Goal: Use online tool/utility: Utilize a website feature to perform a specific function

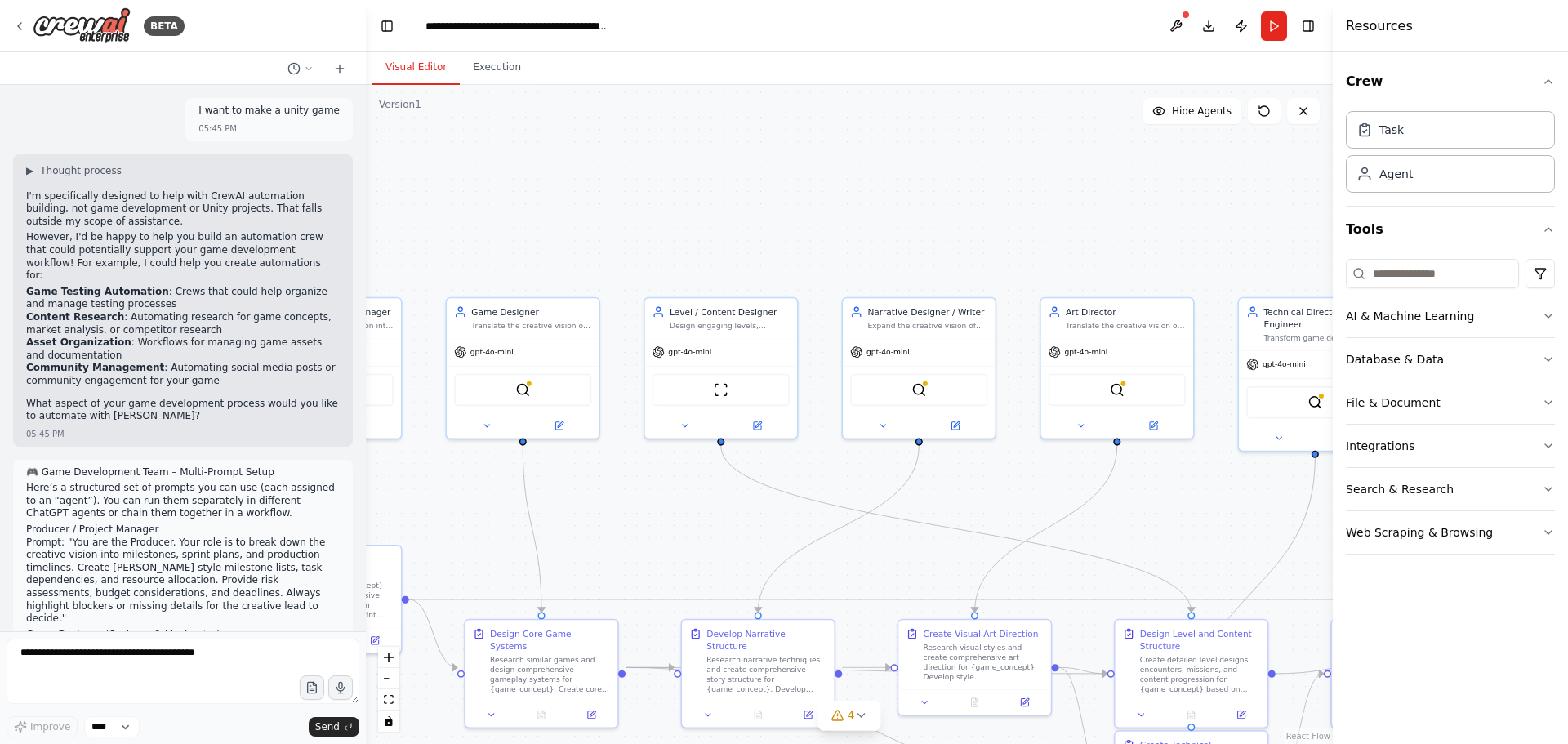
scroll to position [3169, 0]
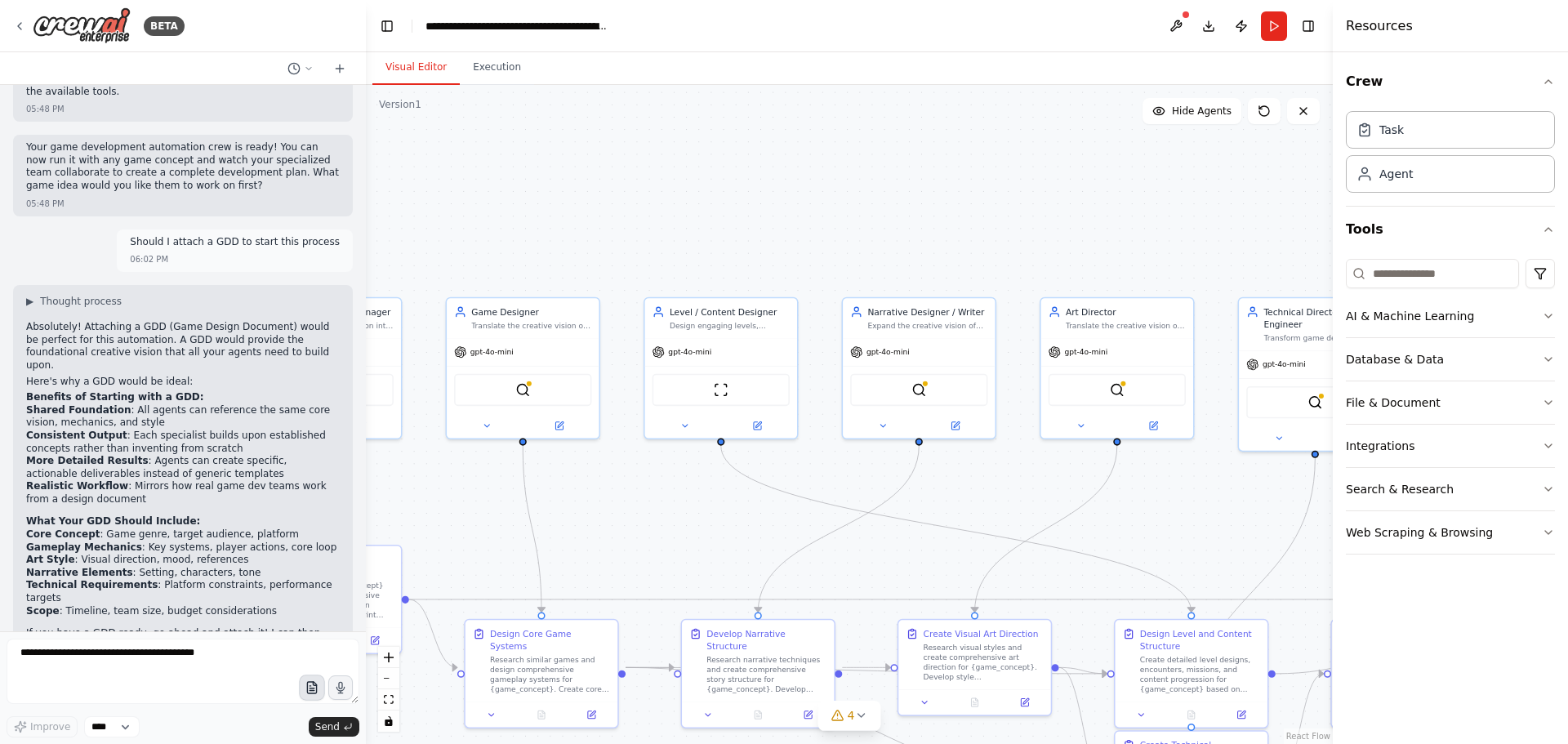
click at [310, 686] on icon "button" at bounding box center [310, 686] width 1 height 0
click at [330, 727] on span "Send" at bounding box center [328, 727] width 25 height 13
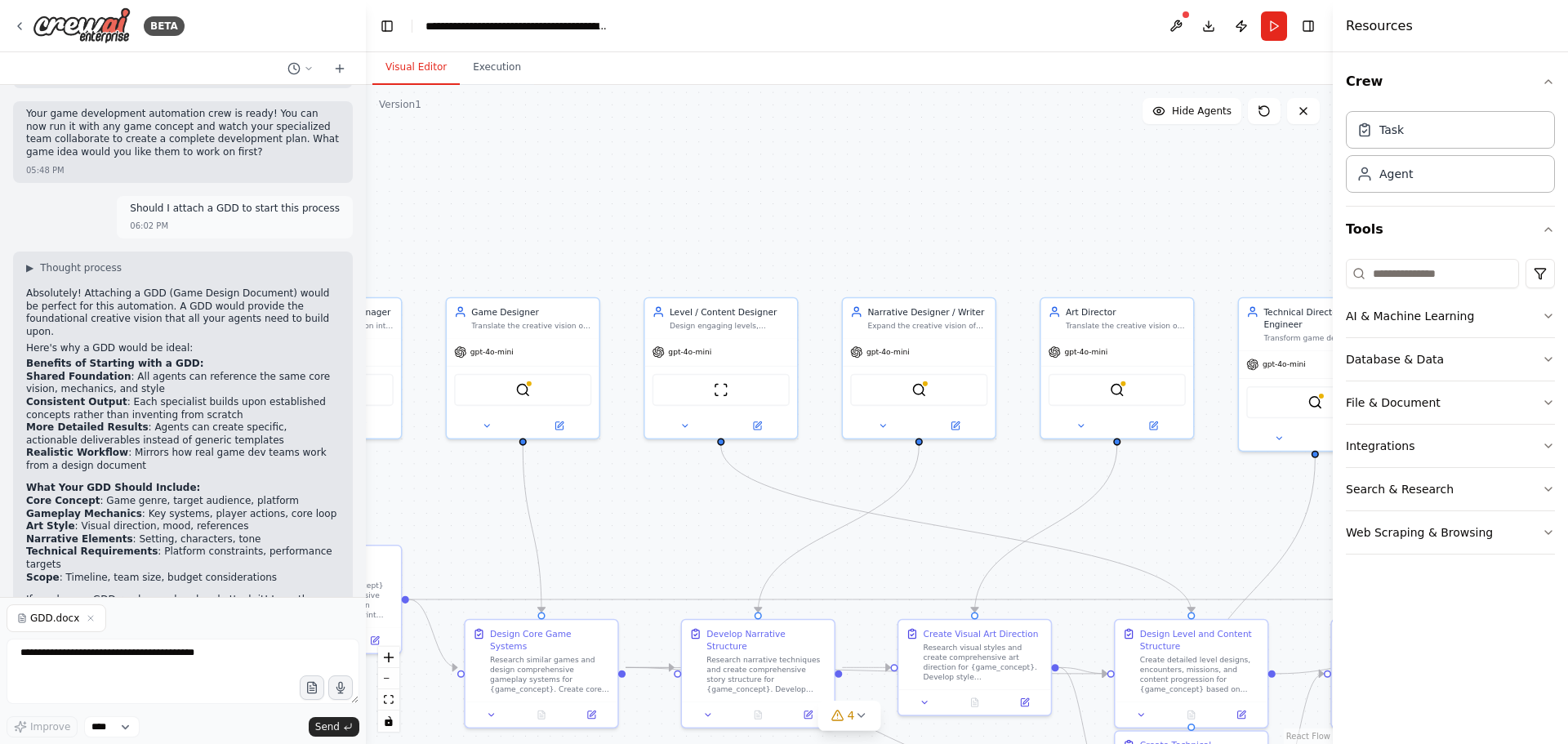
scroll to position [3203, 0]
click at [321, 727] on span "Send" at bounding box center [328, 727] width 25 height 13
click at [63, 662] on textarea at bounding box center [183, 671] width 353 height 65
type textarea "**********"
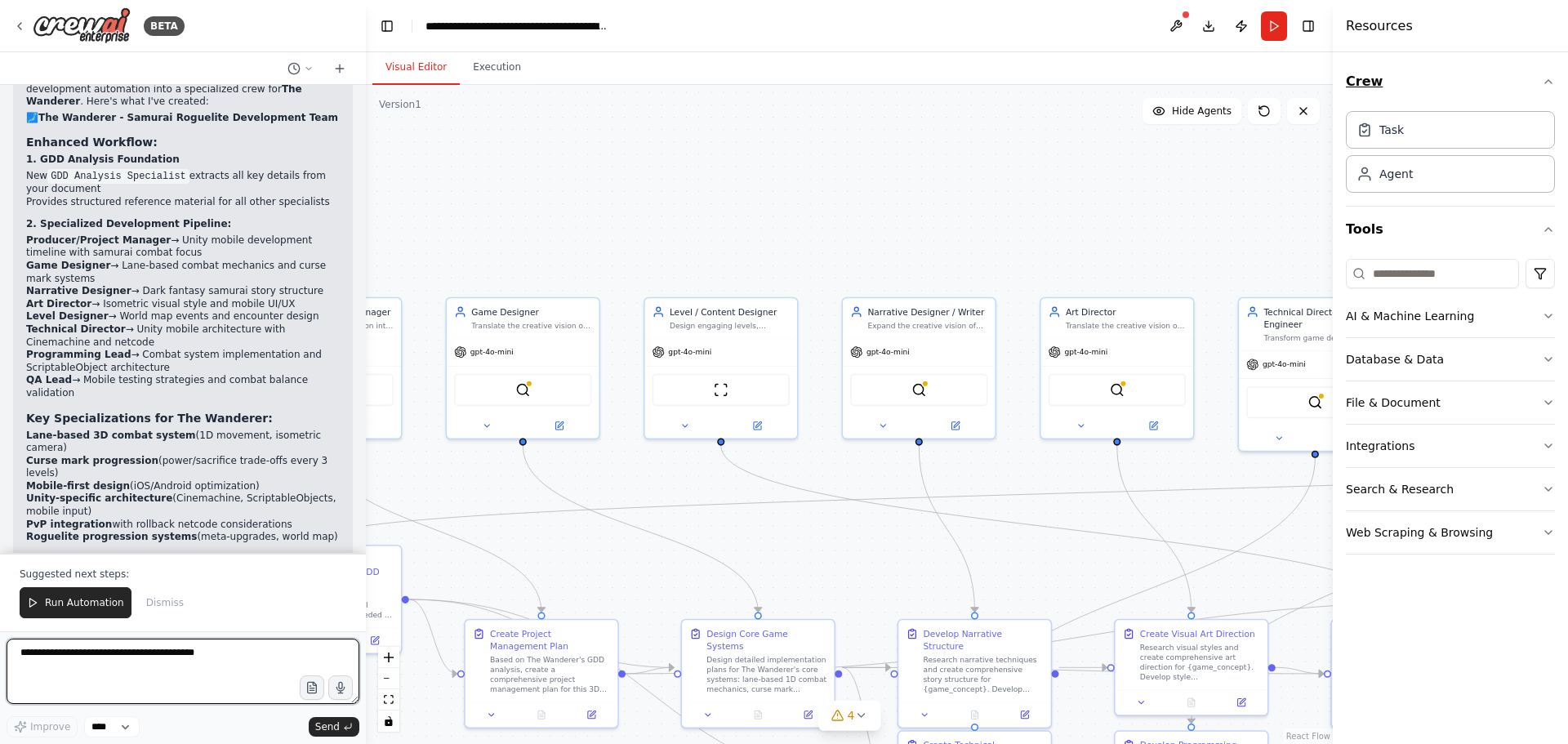
scroll to position [4982, 0]
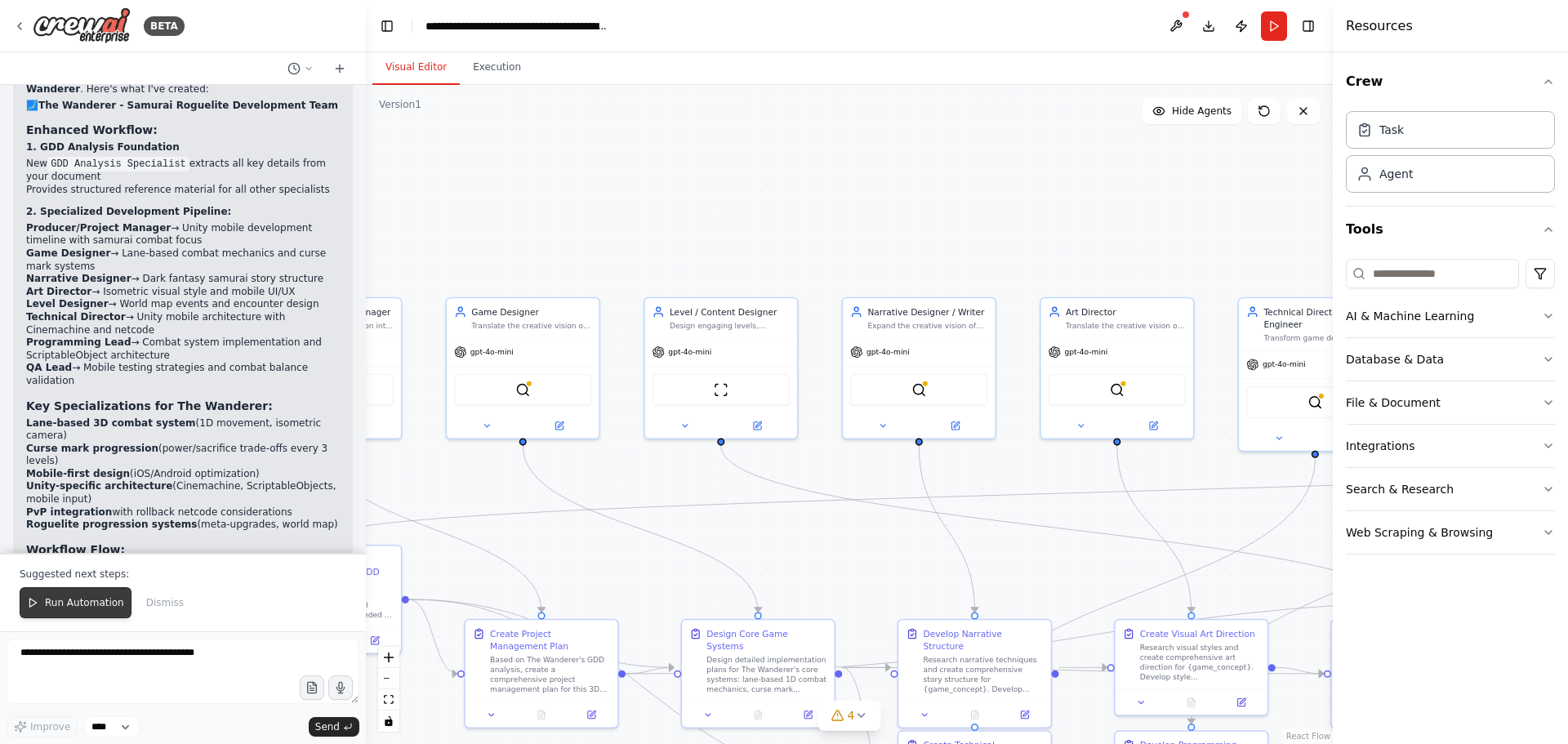
click at [91, 601] on span "Run Automation" at bounding box center [85, 603] width 79 height 13
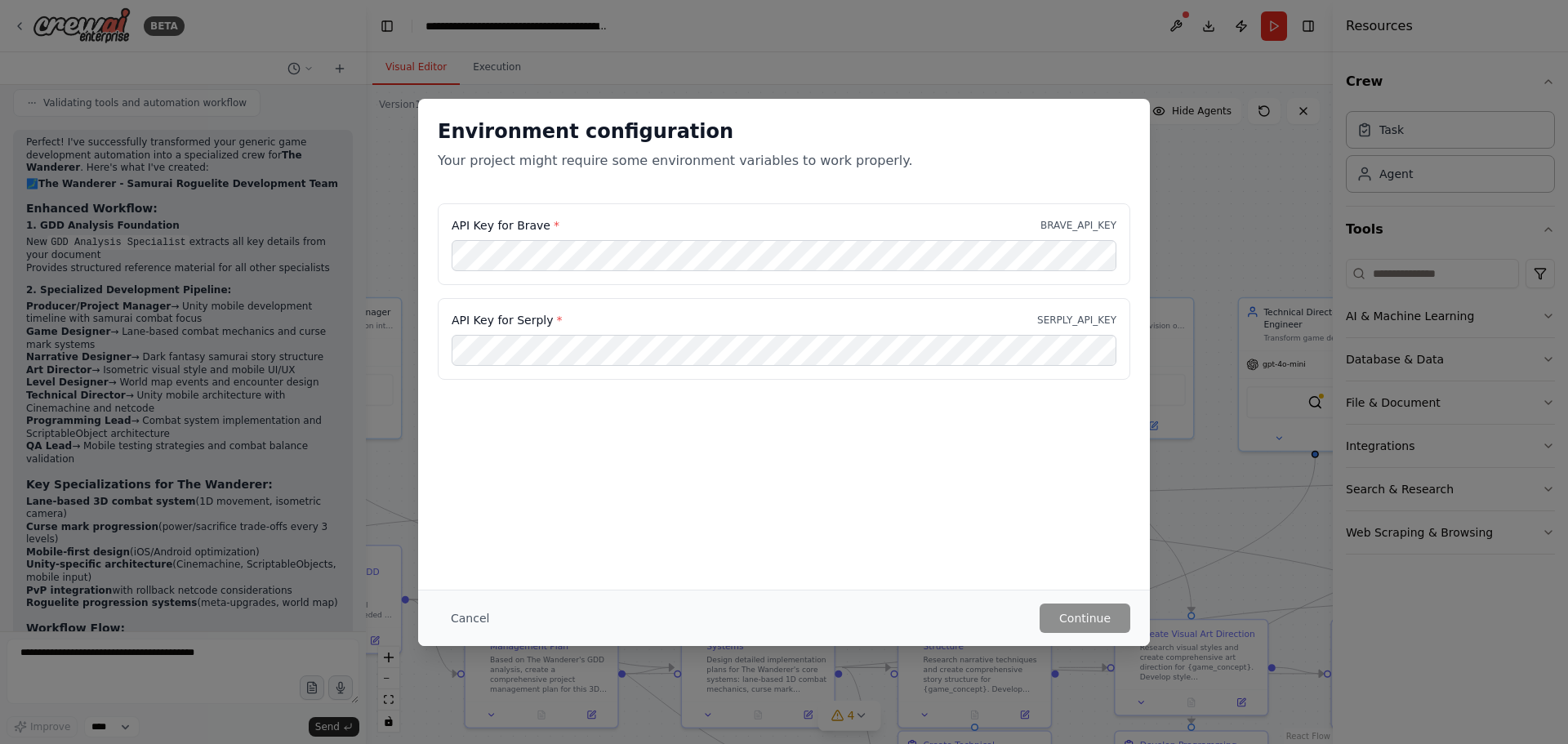
click at [756, 166] on p "Your project might require some environment variables to work properly." at bounding box center [784, 161] width 693 height 20
click at [1007, 562] on div "Environment configuration Your project might require some environment variables…" at bounding box center [784, 344] width 732 height 491
click at [472, 616] on button "Cancel" at bounding box center [470, 619] width 64 height 30
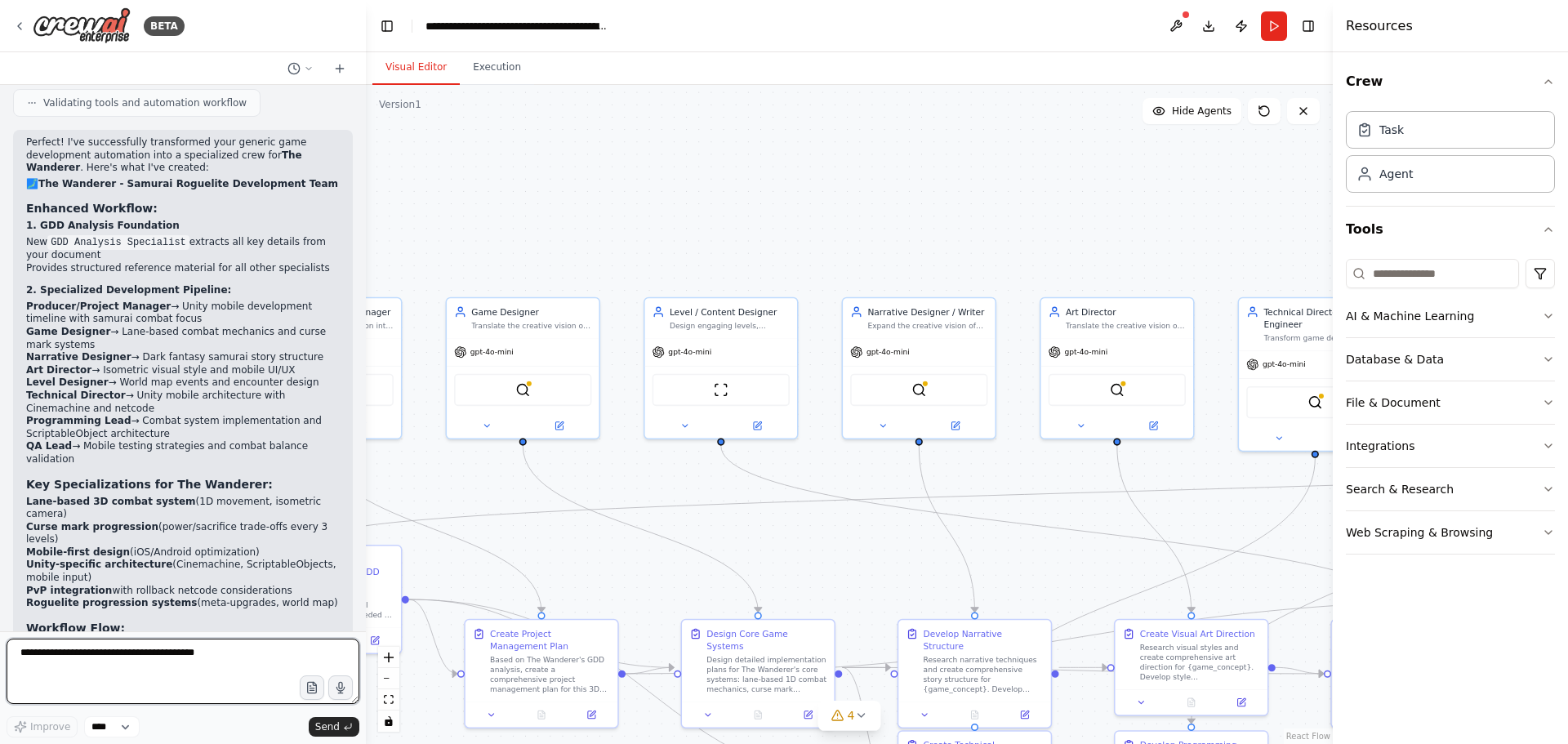
click at [218, 672] on textarea at bounding box center [183, 671] width 353 height 65
type textarea "**********"
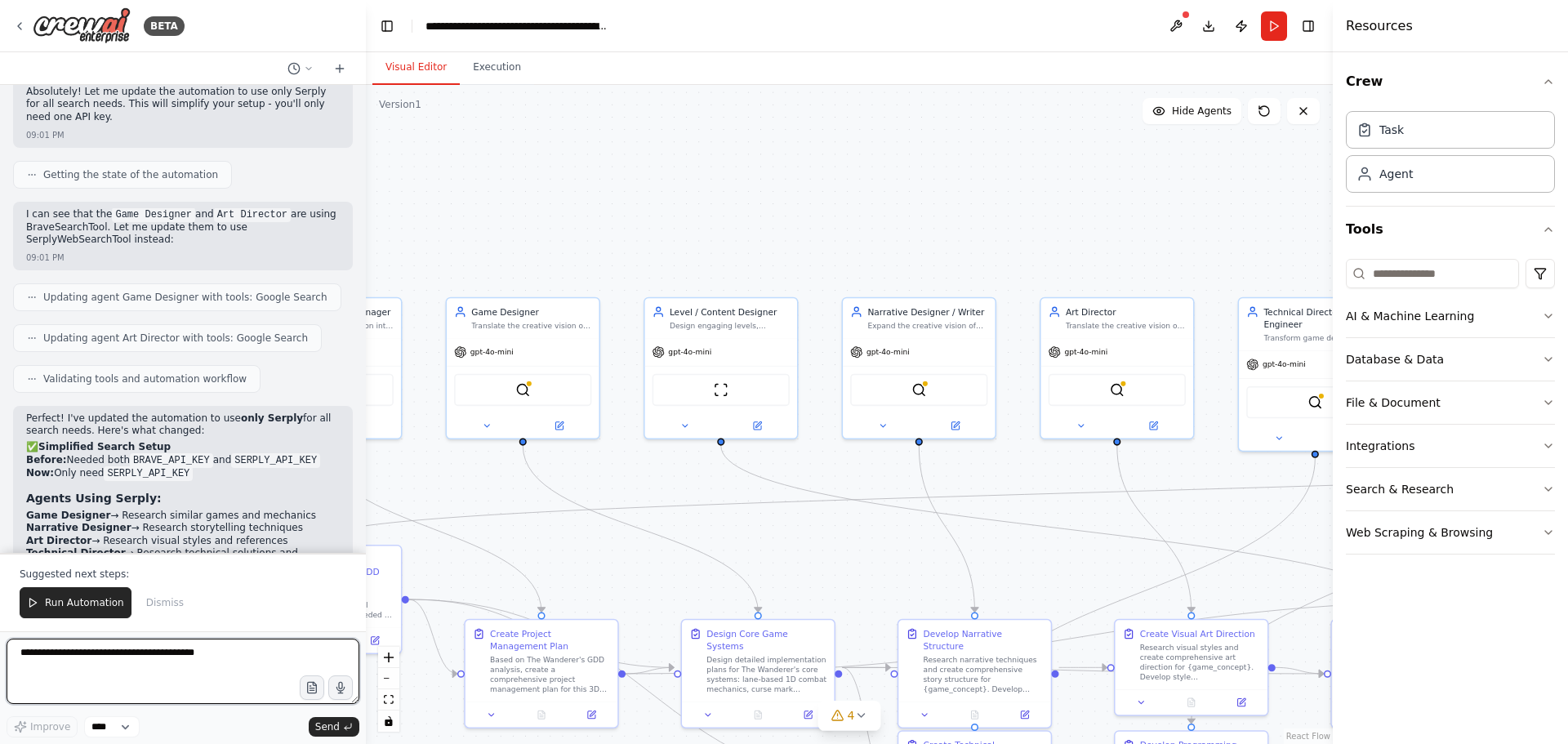
scroll to position [5849, 0]
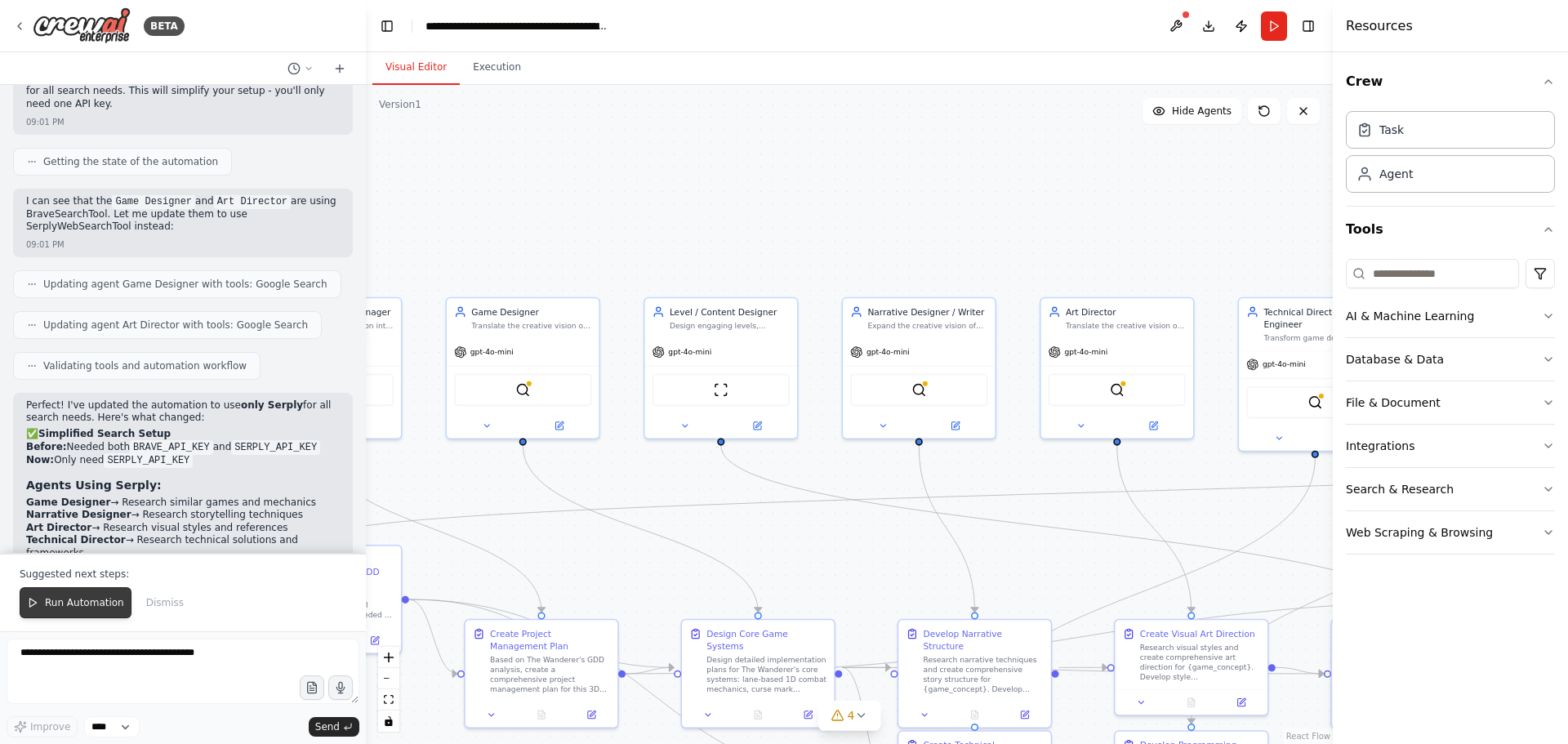
click at [91, 600] on span "Run Automation" at bounding box center [85, 603] width 79 height 13
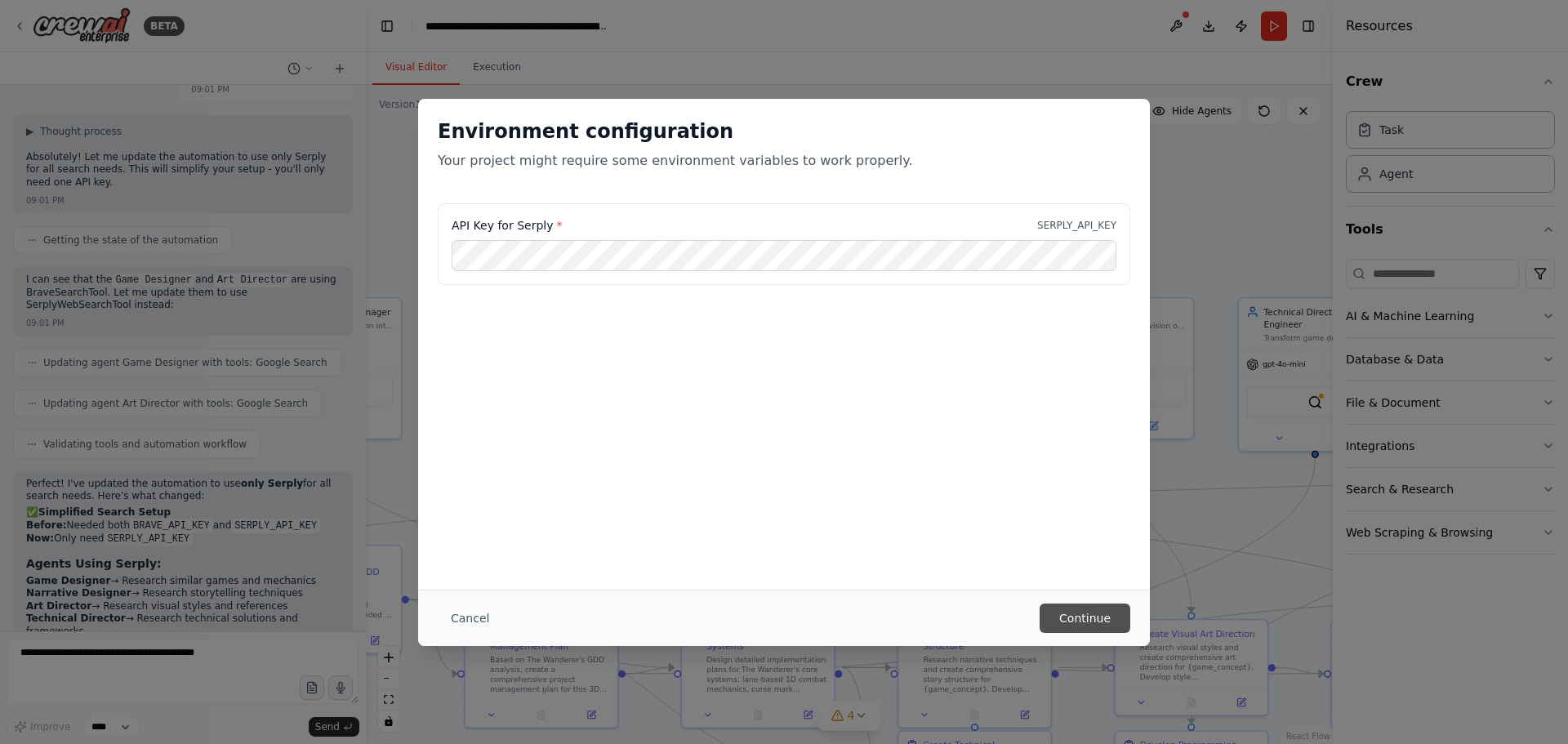
click at [1091, 618] on button "Continue" at bounding box center [1085, 619] width 91 height 30
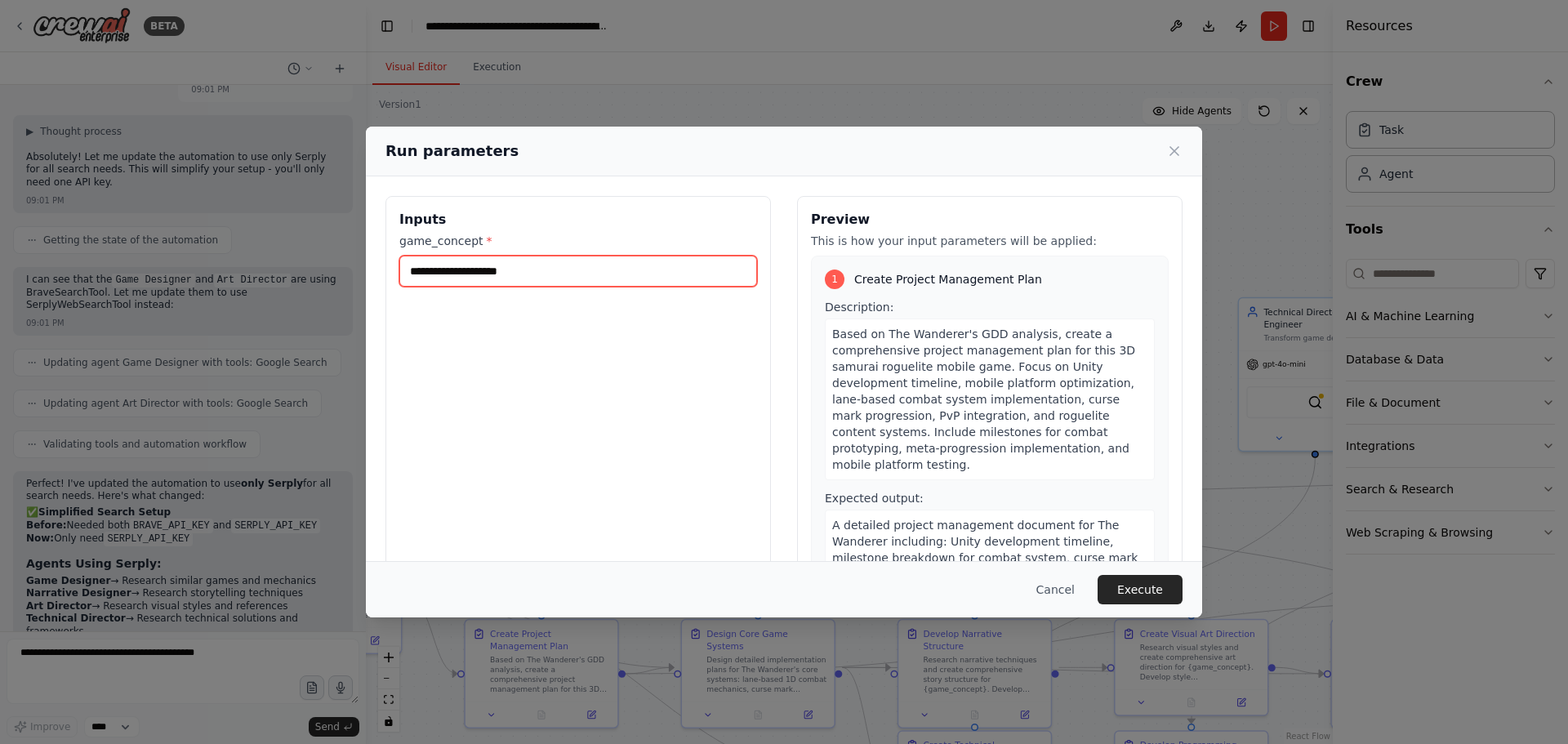
click at [527, 269] on input "game_concept *" at bounding box center [578, 271] width 358 height 31
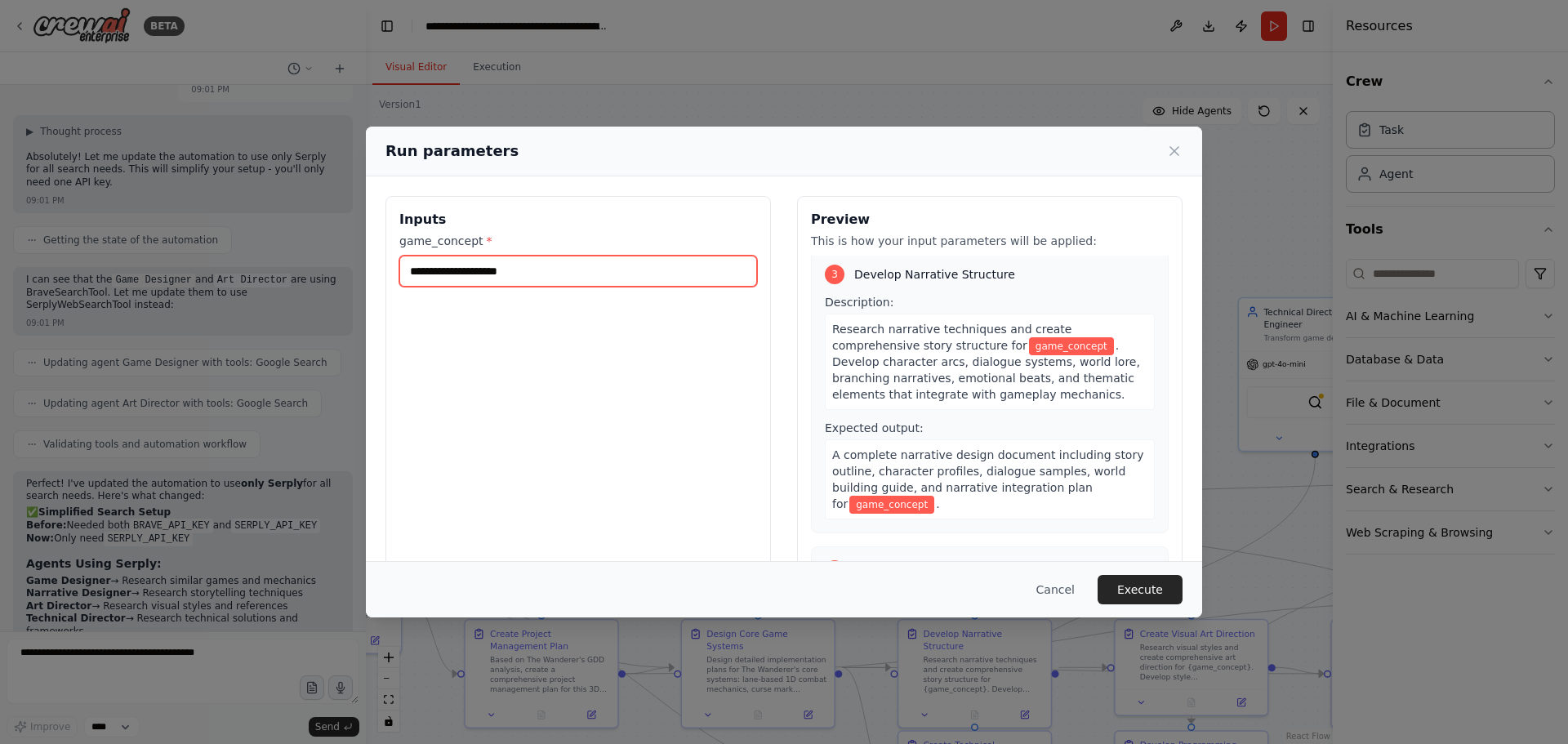
scroll to position [817, 0]
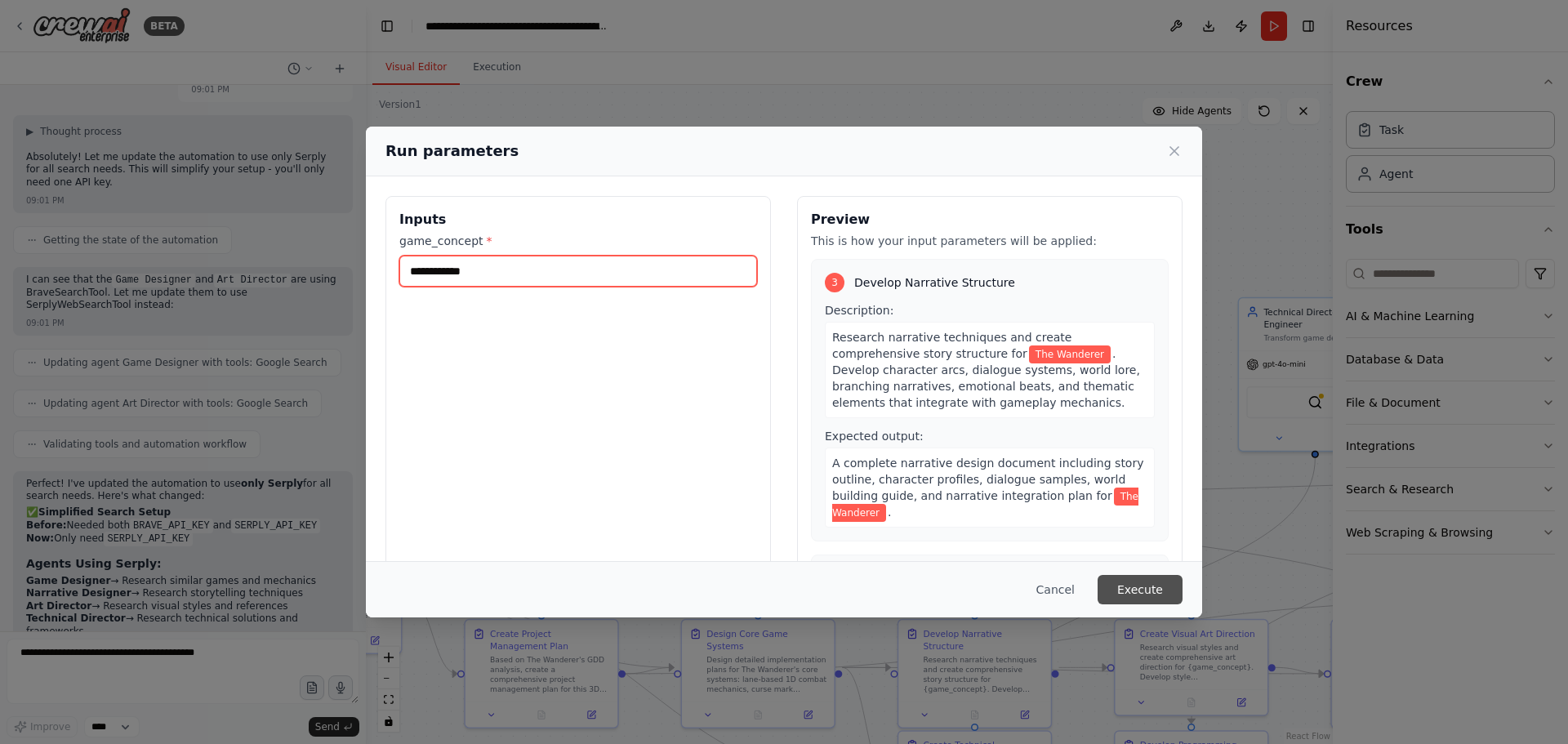
type input "**********"
click at [1147, 587] on button "Execute" at bounding box center [1140, 590] width 85 height 30
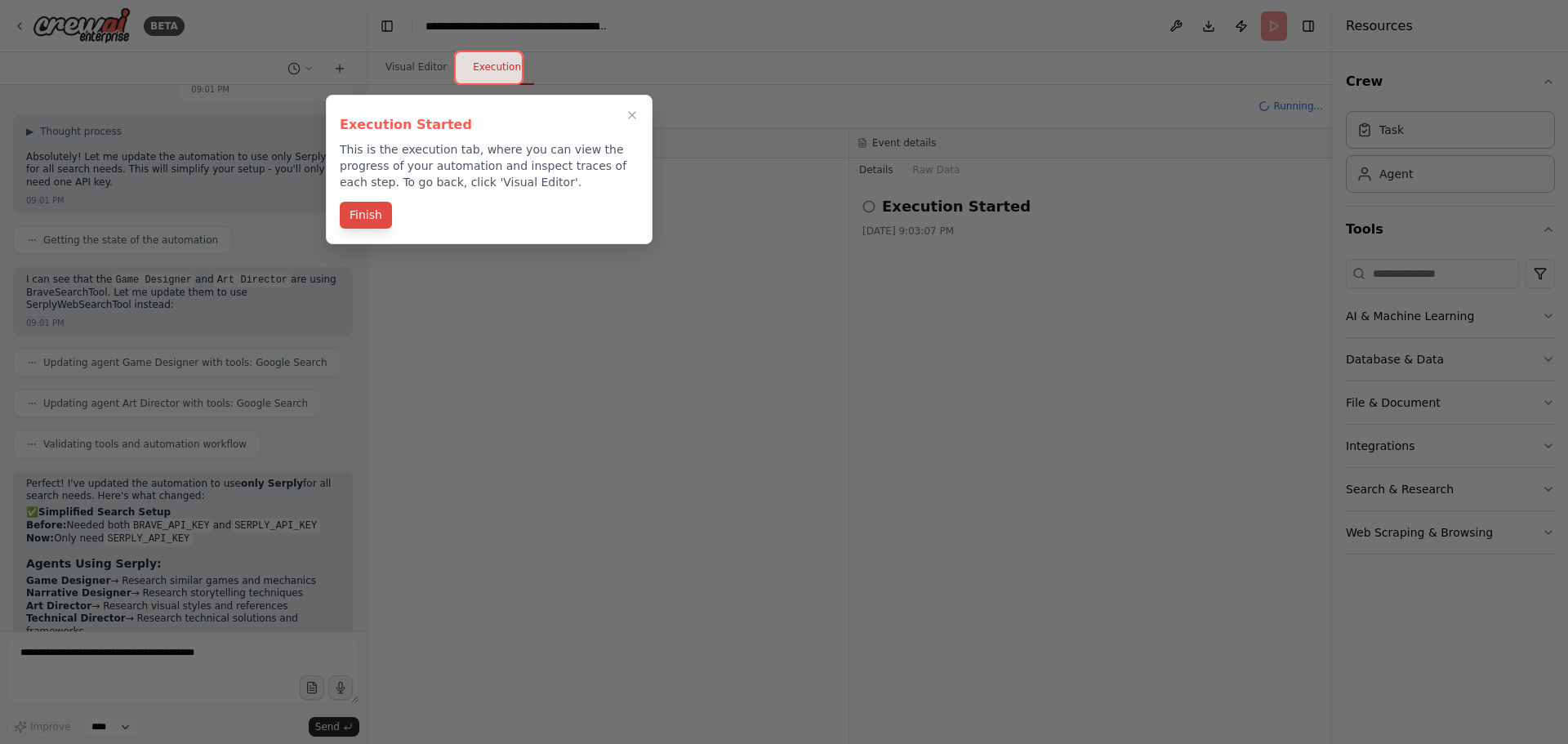
click at [353, 223] on button "Finish" at bounding box center [365, 215] width 52 height 27
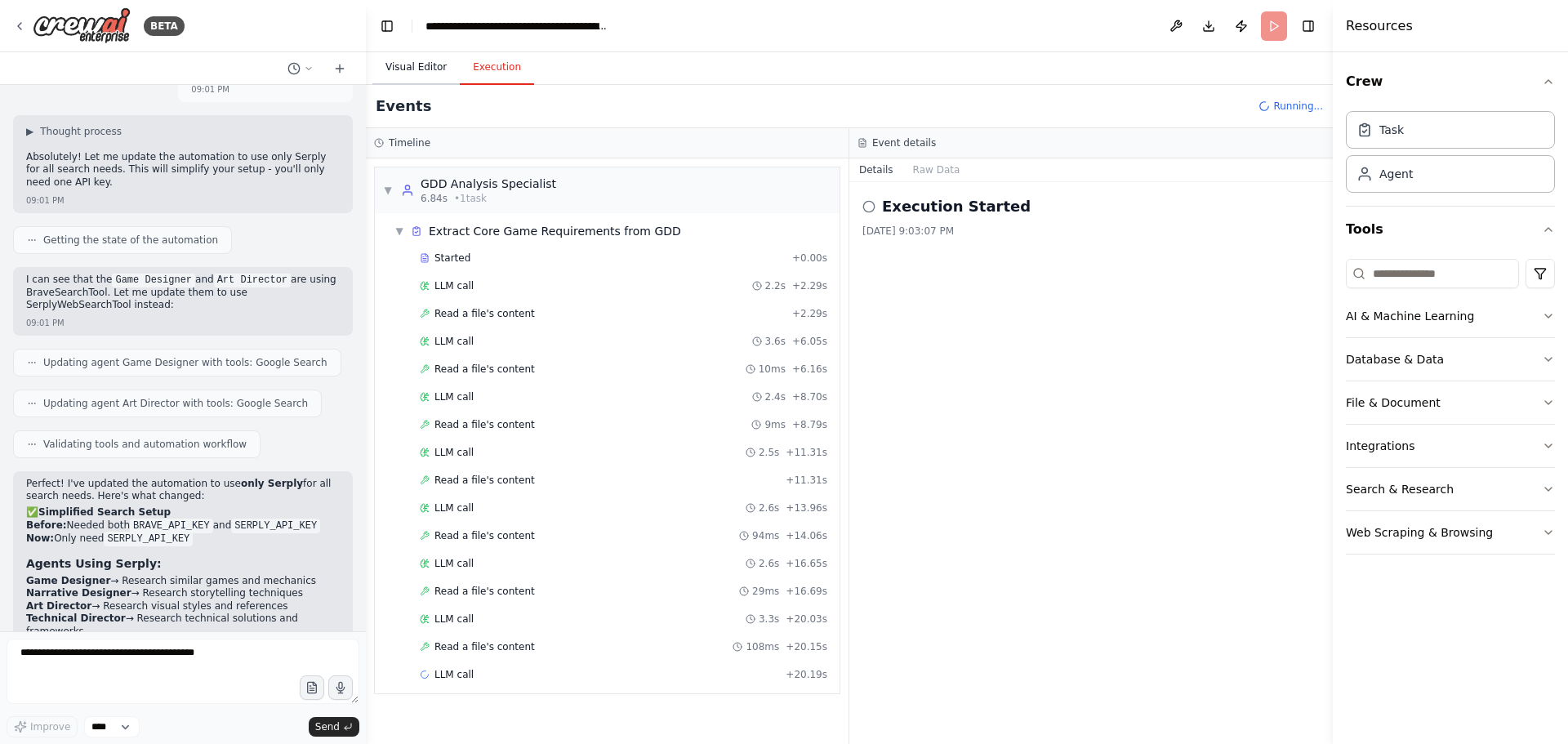
scroll to position [0, 0]
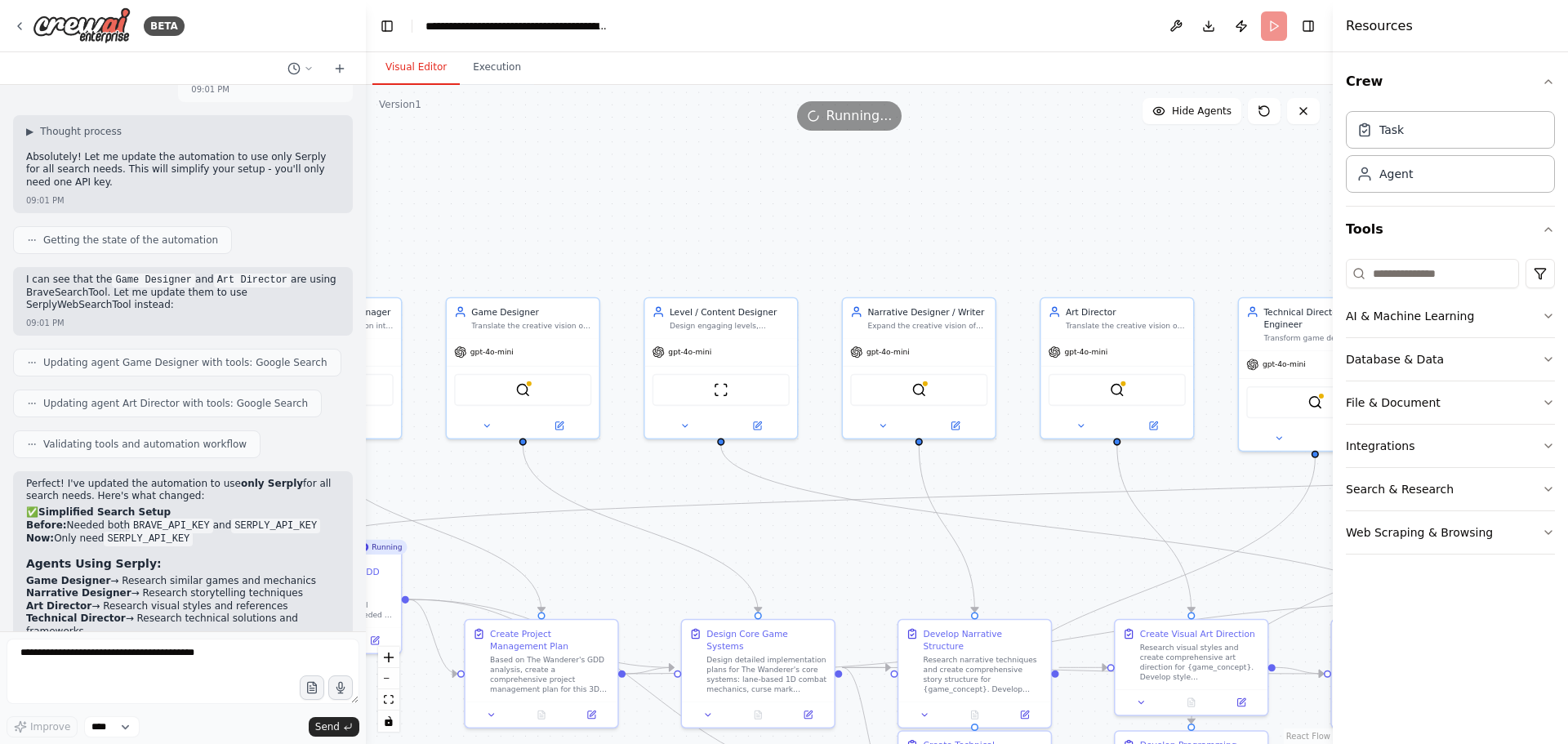
click at [413, 80] on button "Visual Editor" at bounding box center [416, 68] width 87 height 35
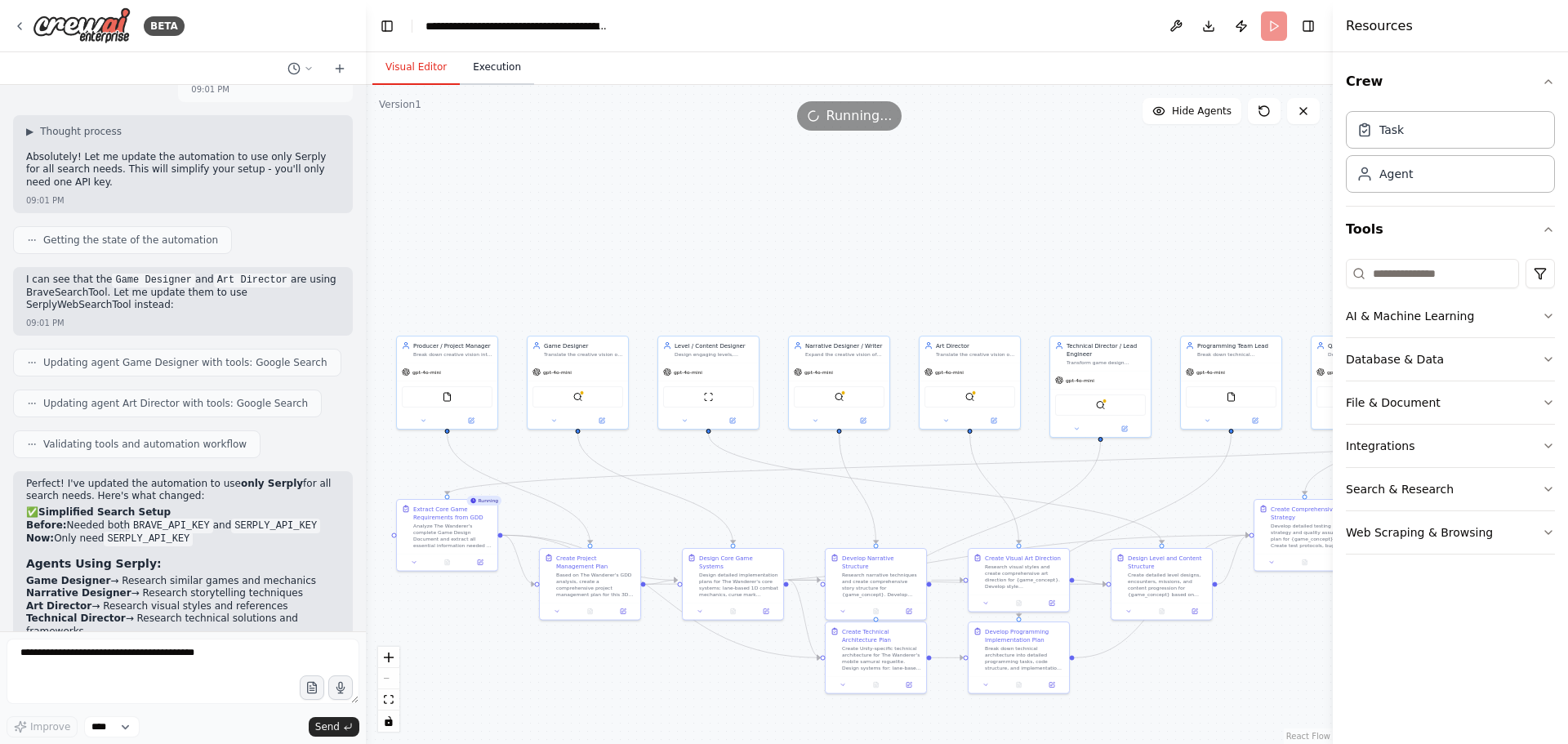
click at [497, 61] on button "Execution" at bounding box center [497, 68] width 74 height 35
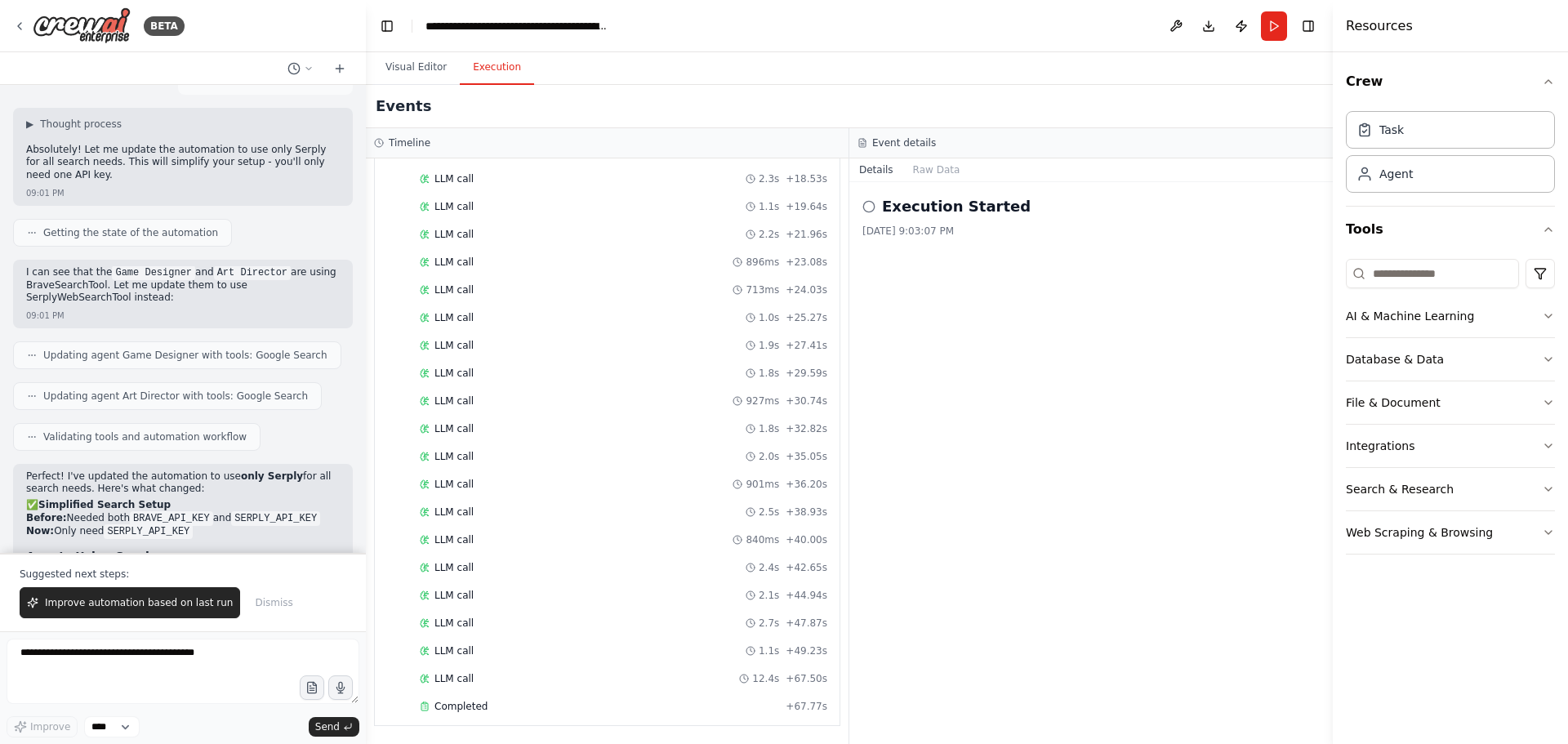
scroll to position [5849, 0]
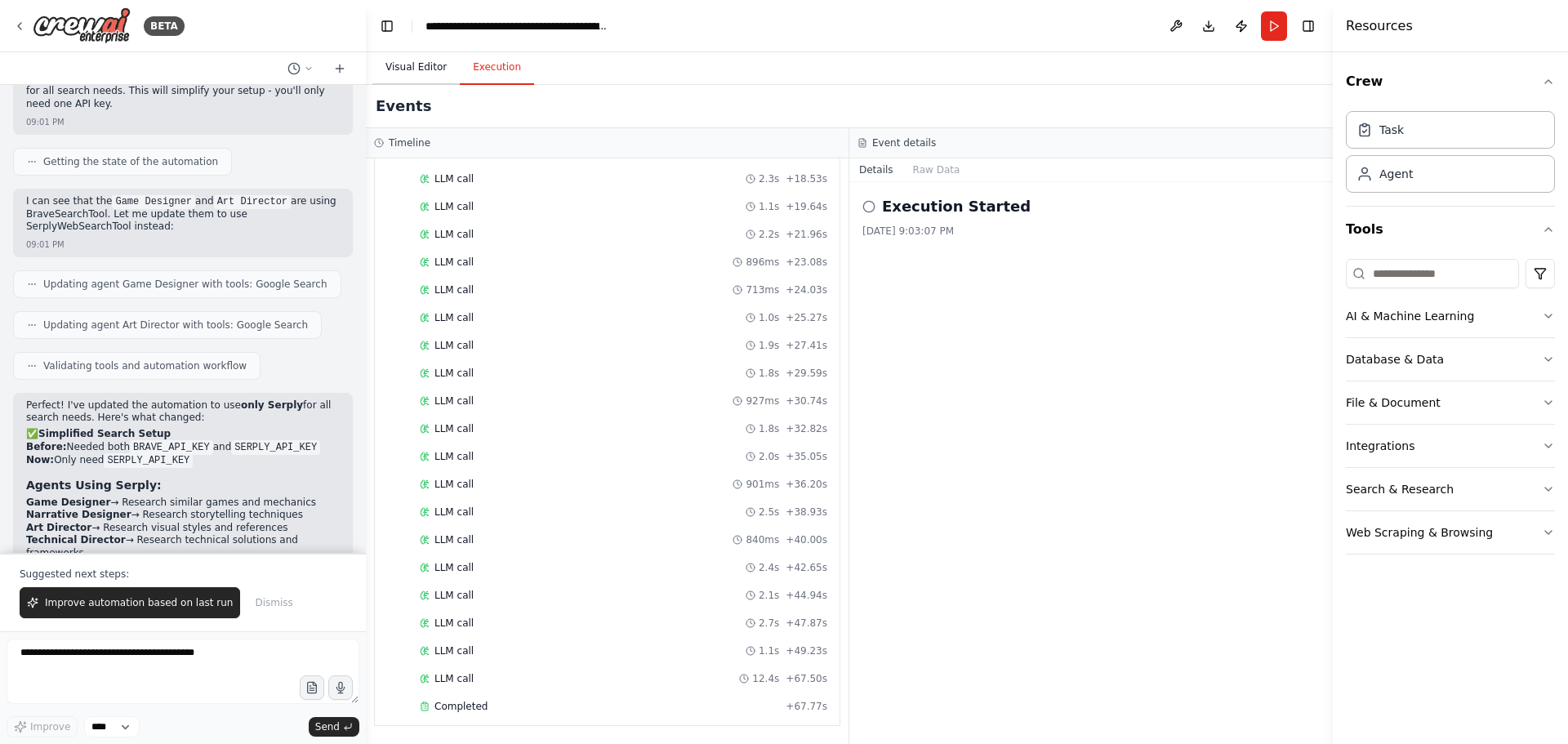
click at [412, 65] on button "Visual Editor" at bounding box center [416, 68] width 87 height 35
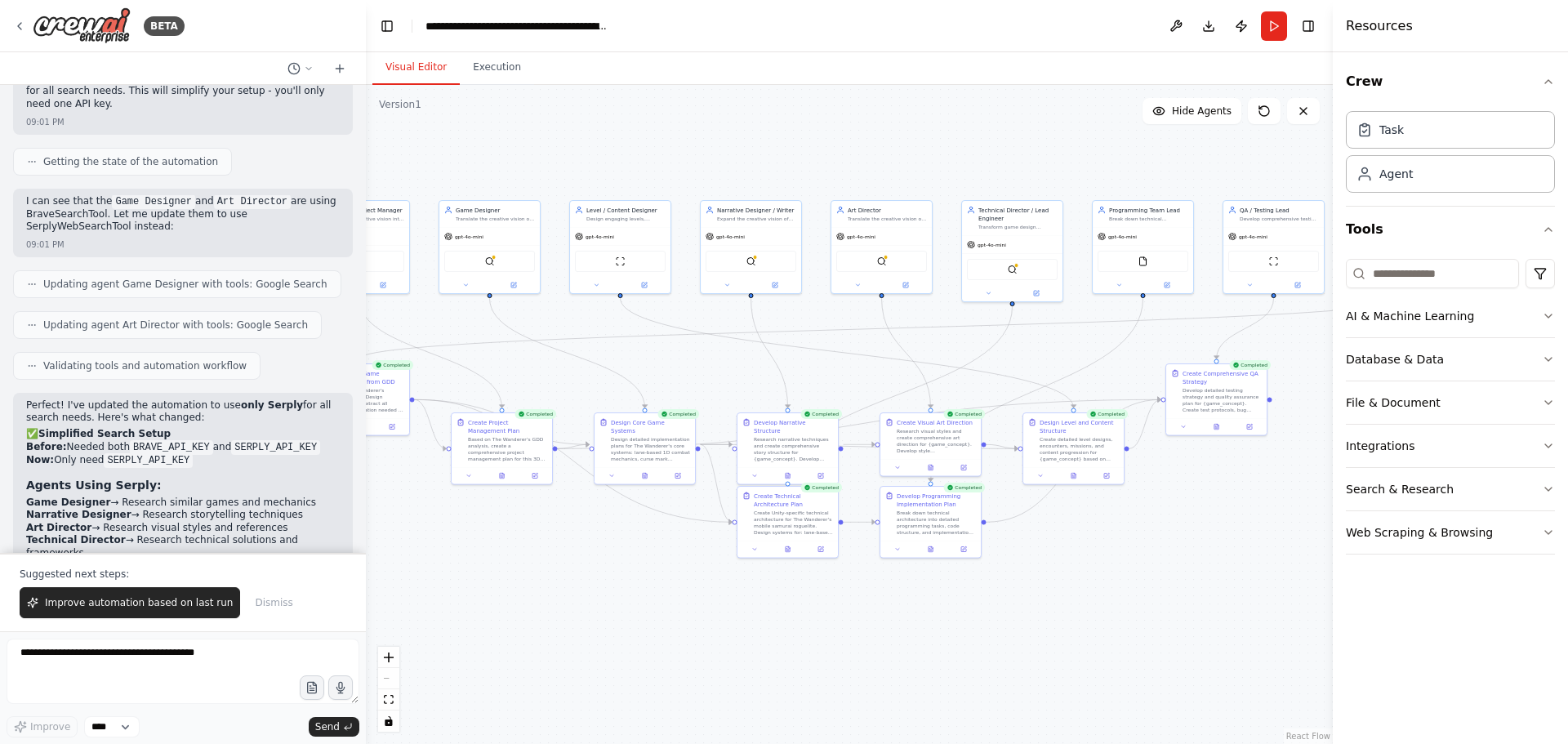
drag, startPoint x: 1290, startPoint y: 667, endPoint x: 1202, endPoint y: 531, distance: 162.0
click at [1202, 531] on div ".deletable-edge-delete-btn { width: 20px; height: 20px; border: 0px solid #ffff…" at bounding box center [850, 414] width 967 height 659
click at [503, 70] on button "Execution" at bounding box center [497, 68] width 74 height 35
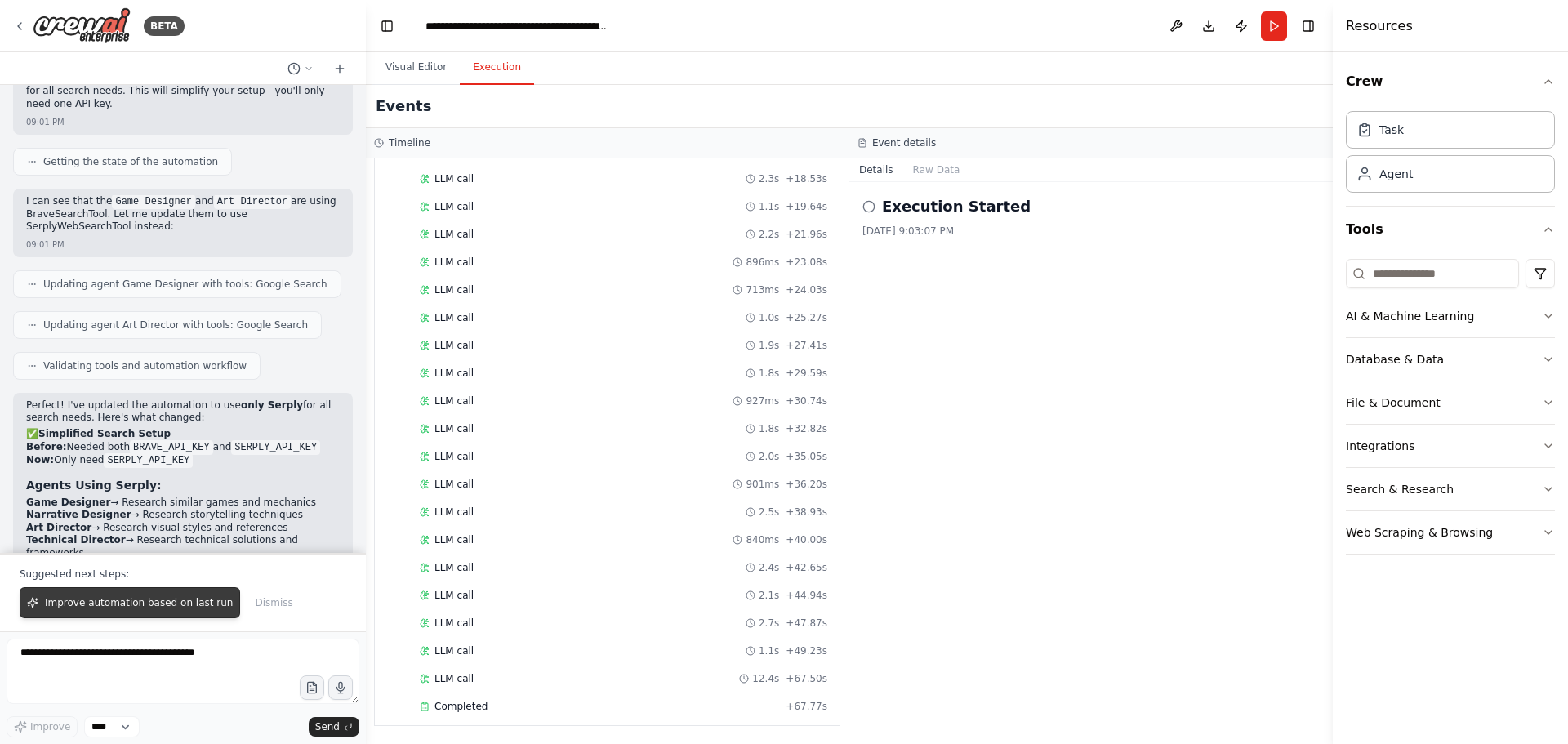
click at [178, 601] on span "Improve automation based on last run" at bounding box center [139, 603] width 188 height 13
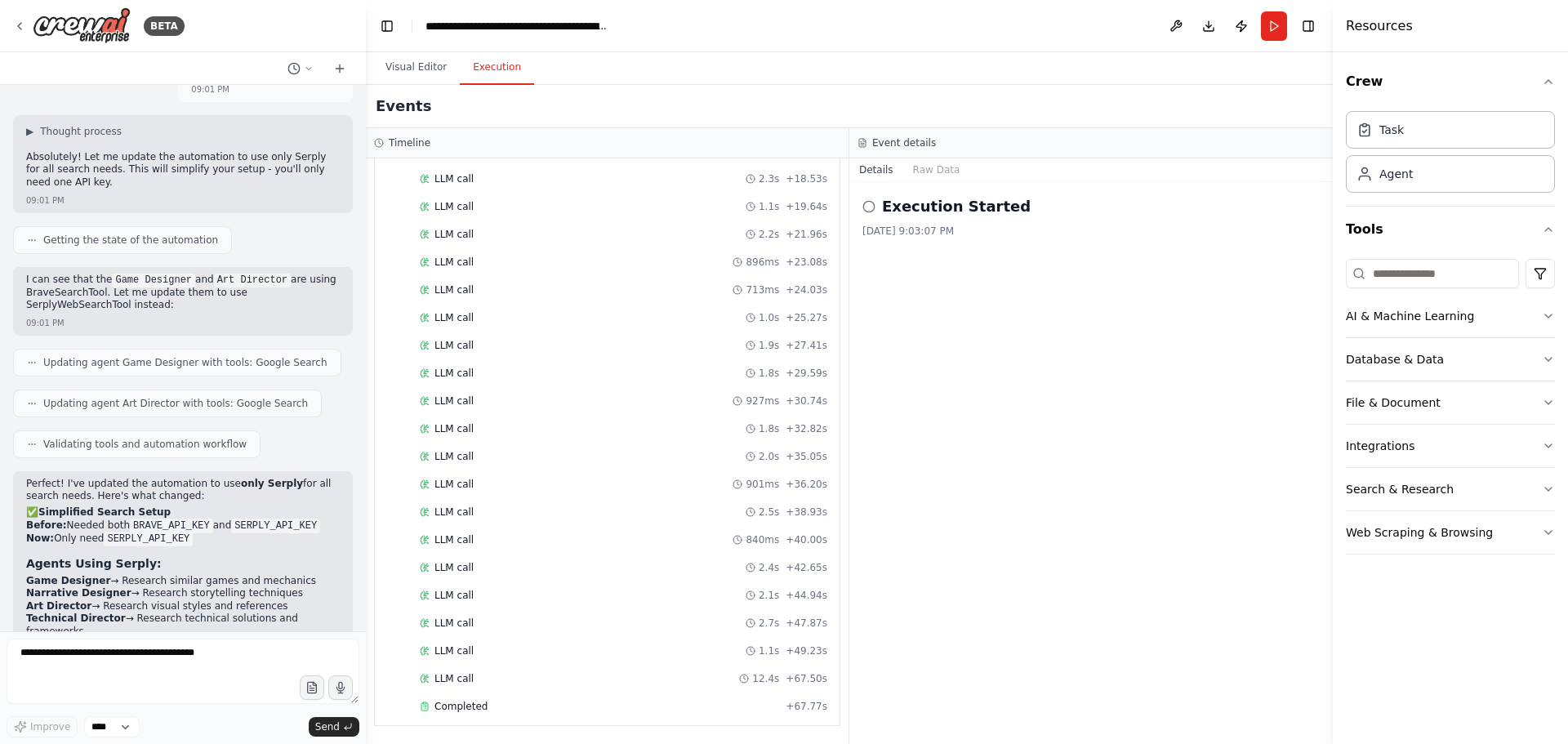
scroll to position [5814, 0]
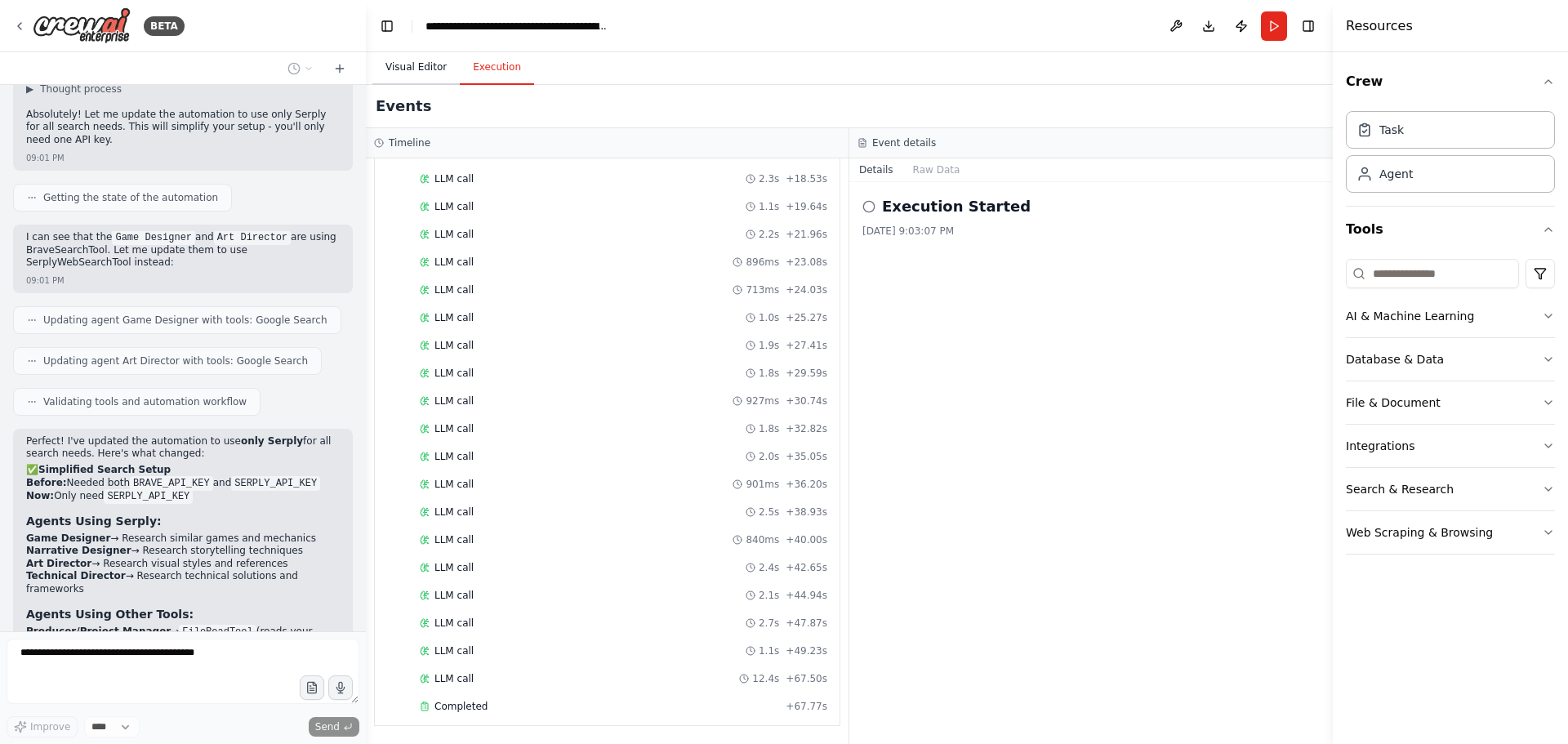
click at [419, 66] on button "Visual Editor" at bounding box center [416, 68] width 87 height 35
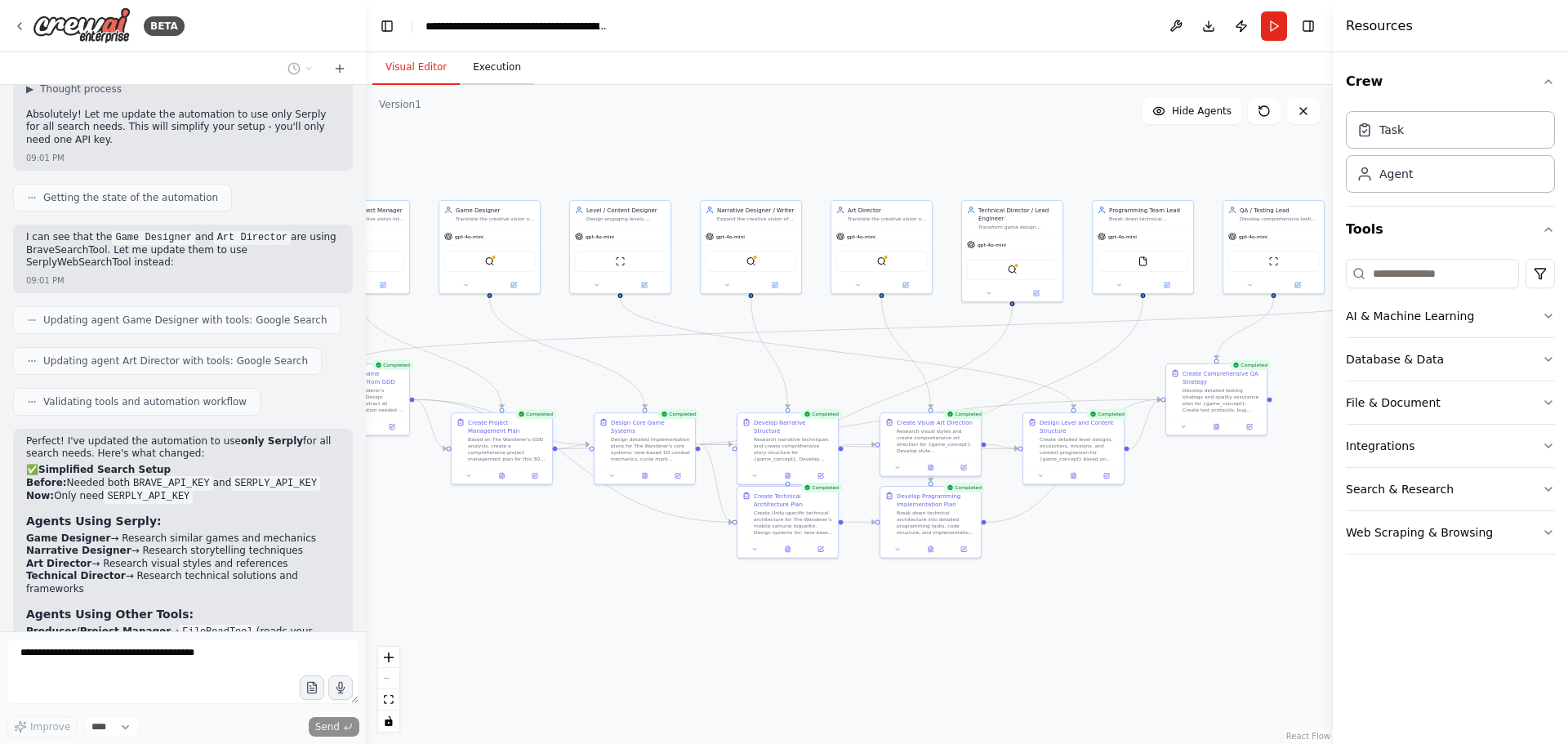
click at [478, 67] on button "Execution" at bounding box center [497, 68] width 74 height 35
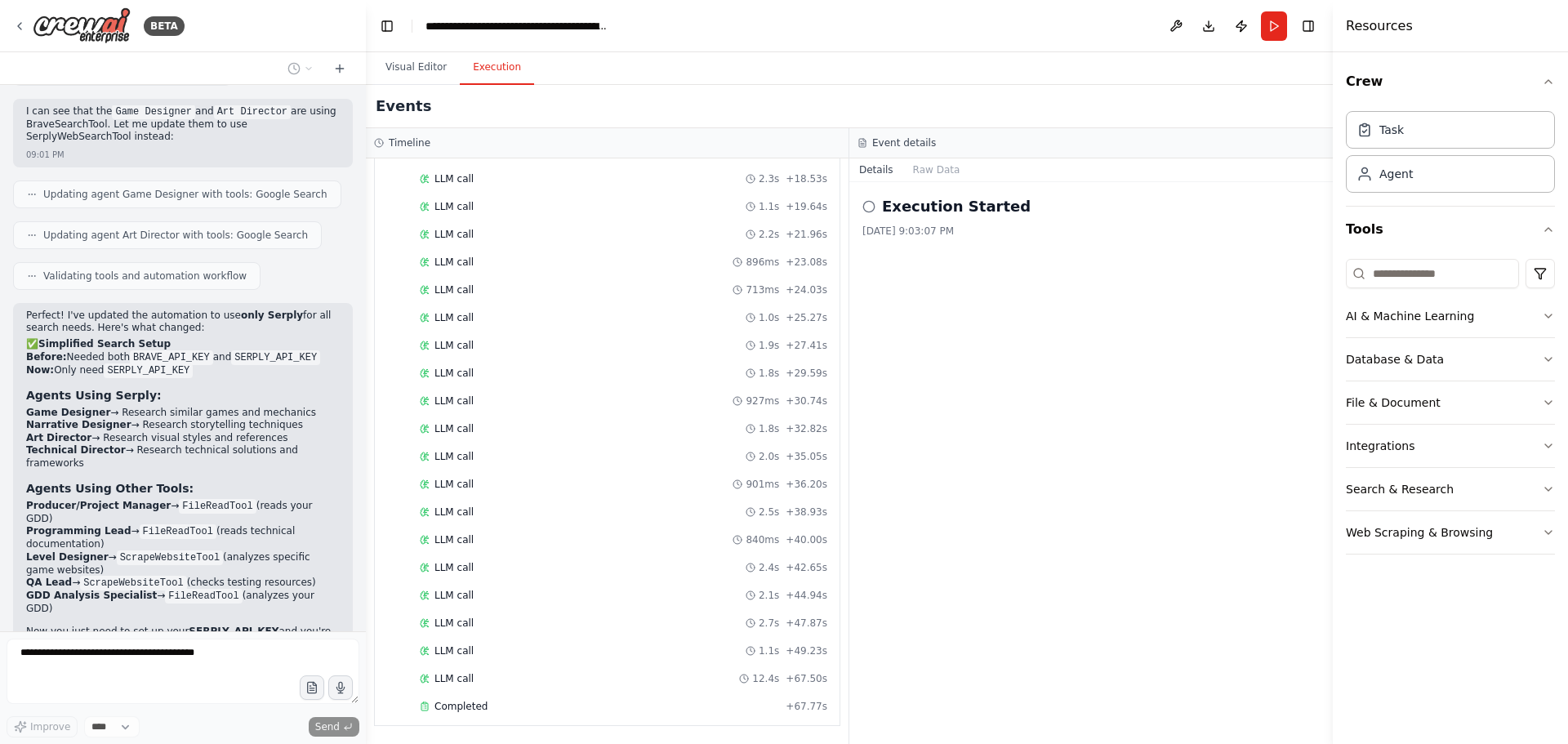
click at [950, 277] on div "Execution Started [DATE] 9:03:07 PM" at bounding box center [1091, 463] width 484 height 562
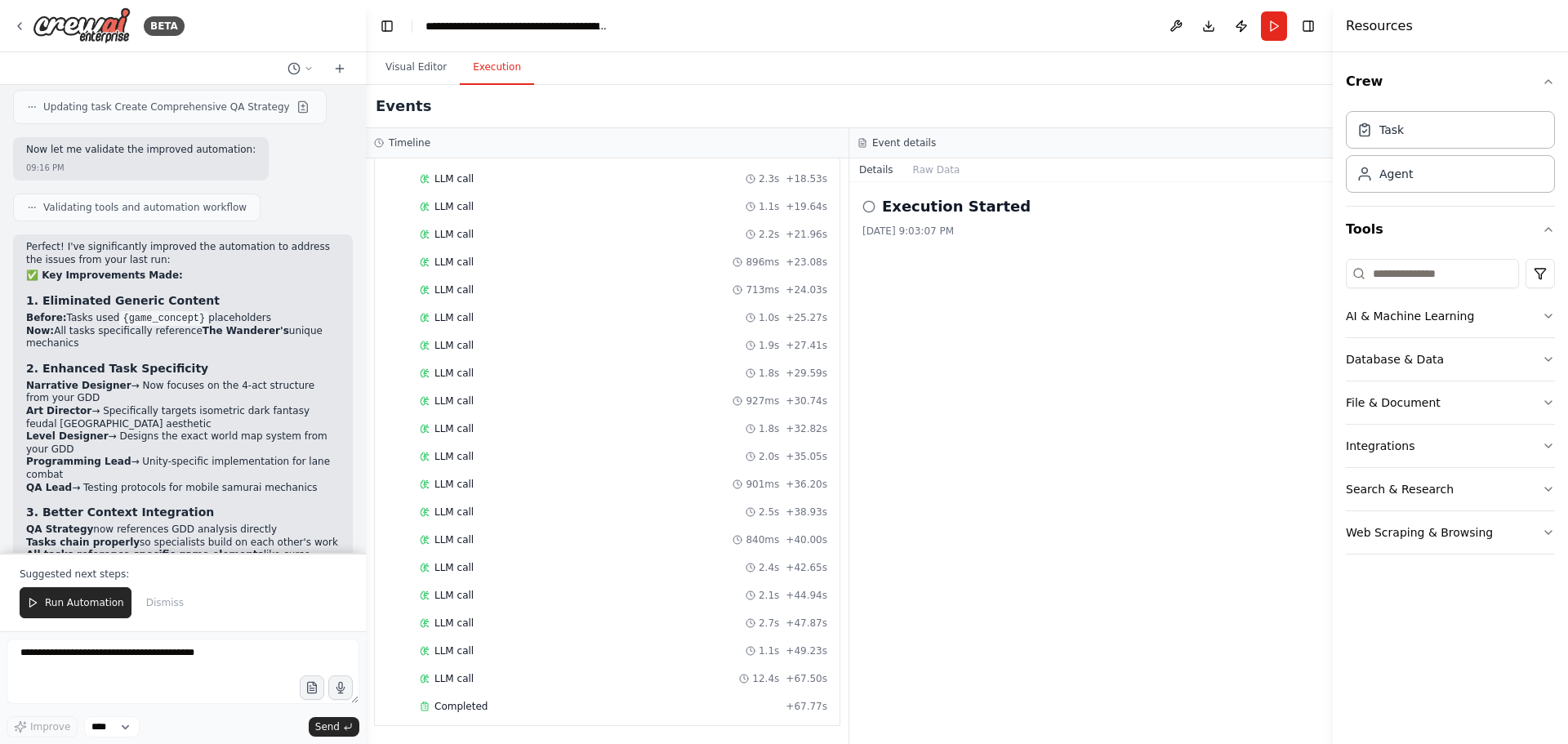
scroll to position [7300, 0]
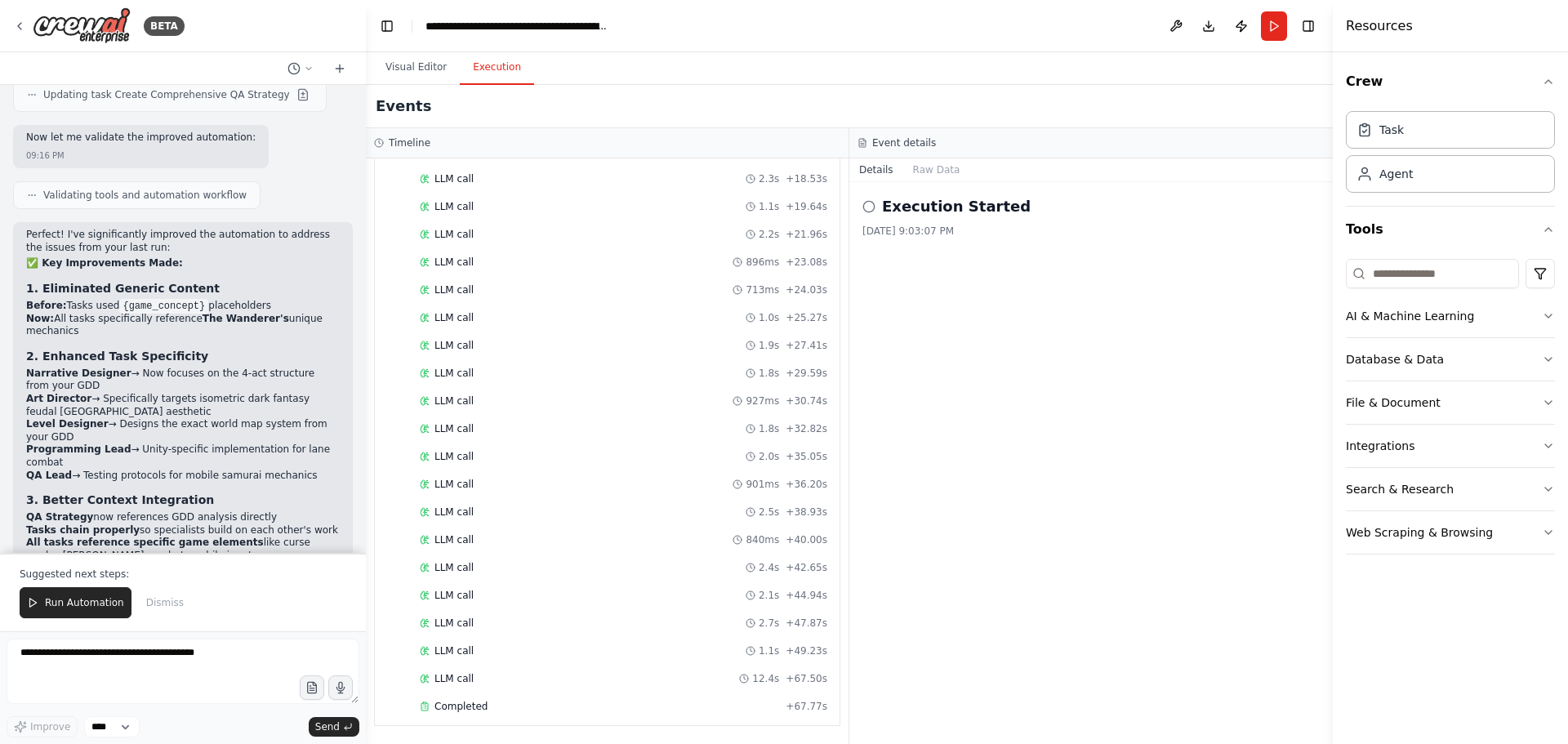
click at [294, 583] on div "Suggested next steps: Run Automation Dismiss" at bounding box center [183, 592] width 366 height 78
click at [86, 603] on span "Run Automation" at bounding box center [85, 603] width 79 height 13
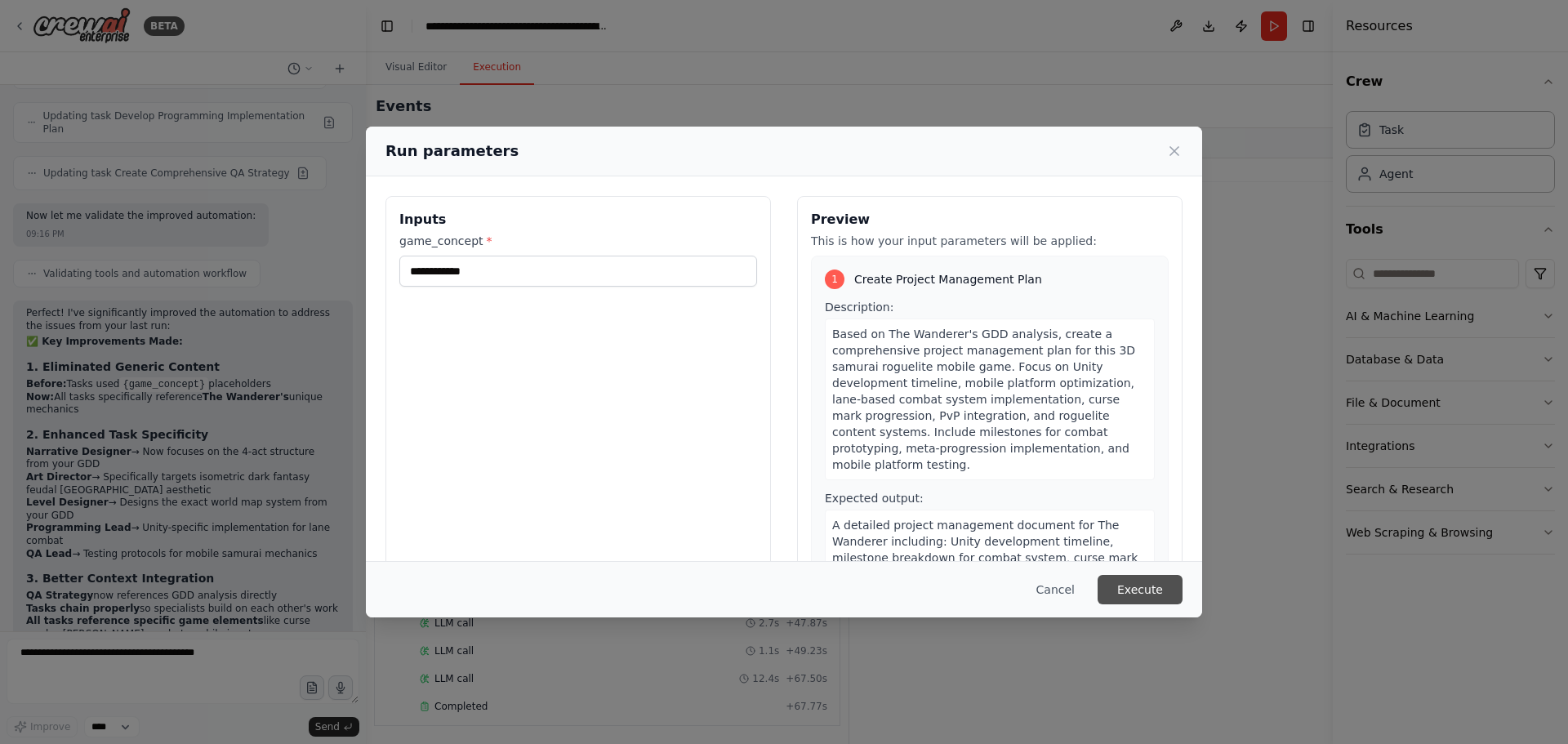
click at [1149, 586] on button "Execute" at bounding box center [1140, 590] width 85 height 30
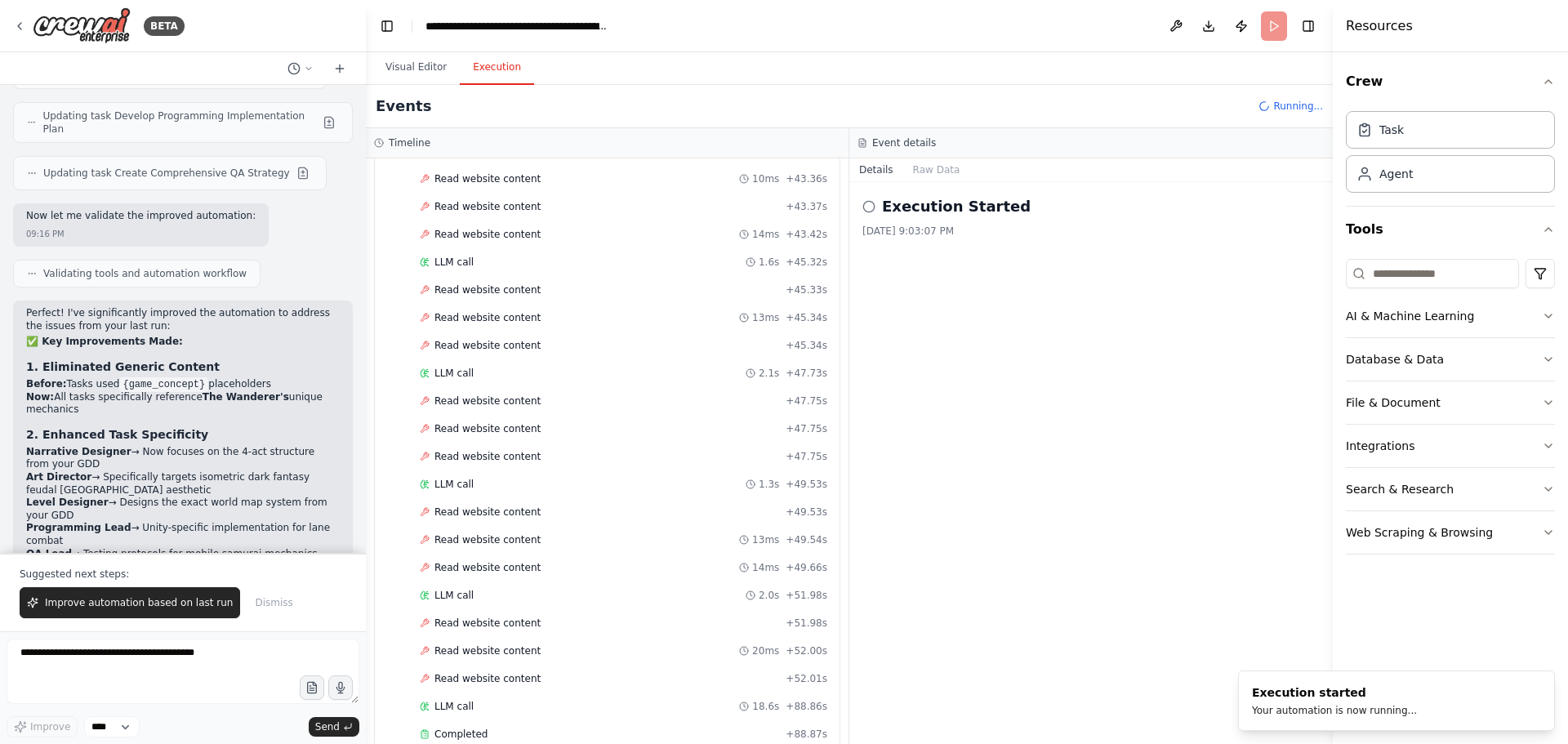
scroll to position [5851, 0]
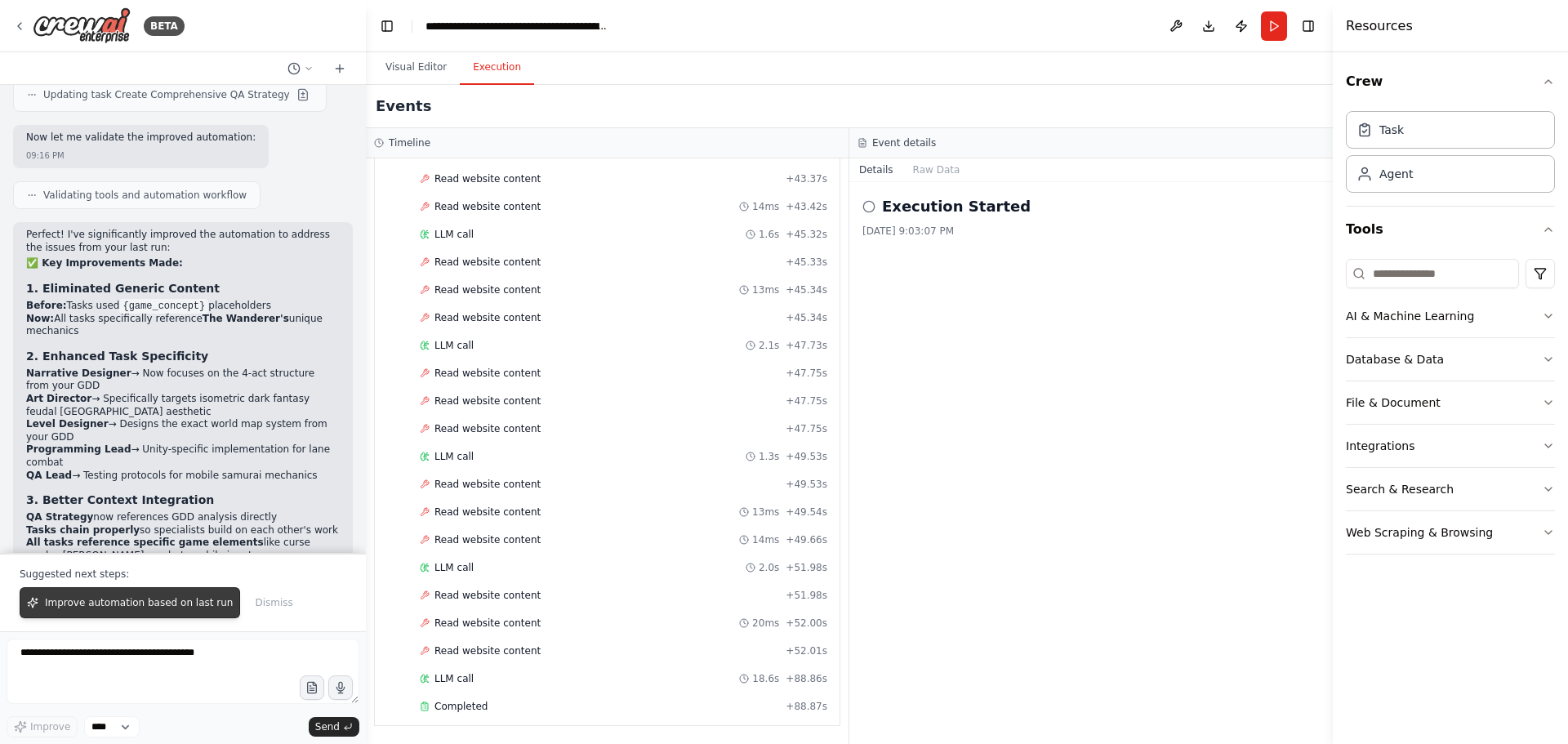
click at [114, 607] on span "Improve automation based on last run" at bounding box center [139, 603] width 188 height 13
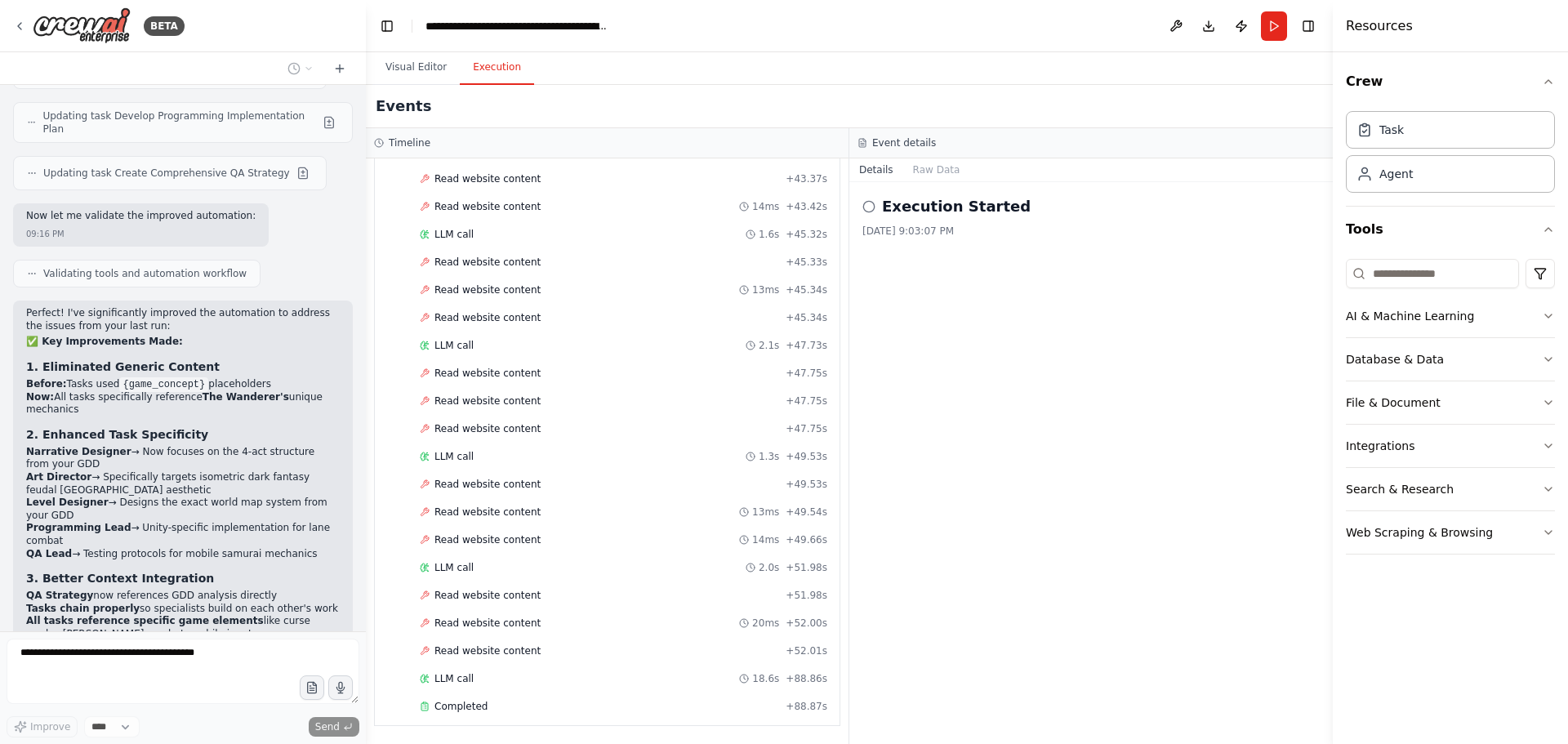
scroll to position [7264, 0]
